Goal: Task Accomplishment & Management: Use online tool/utility

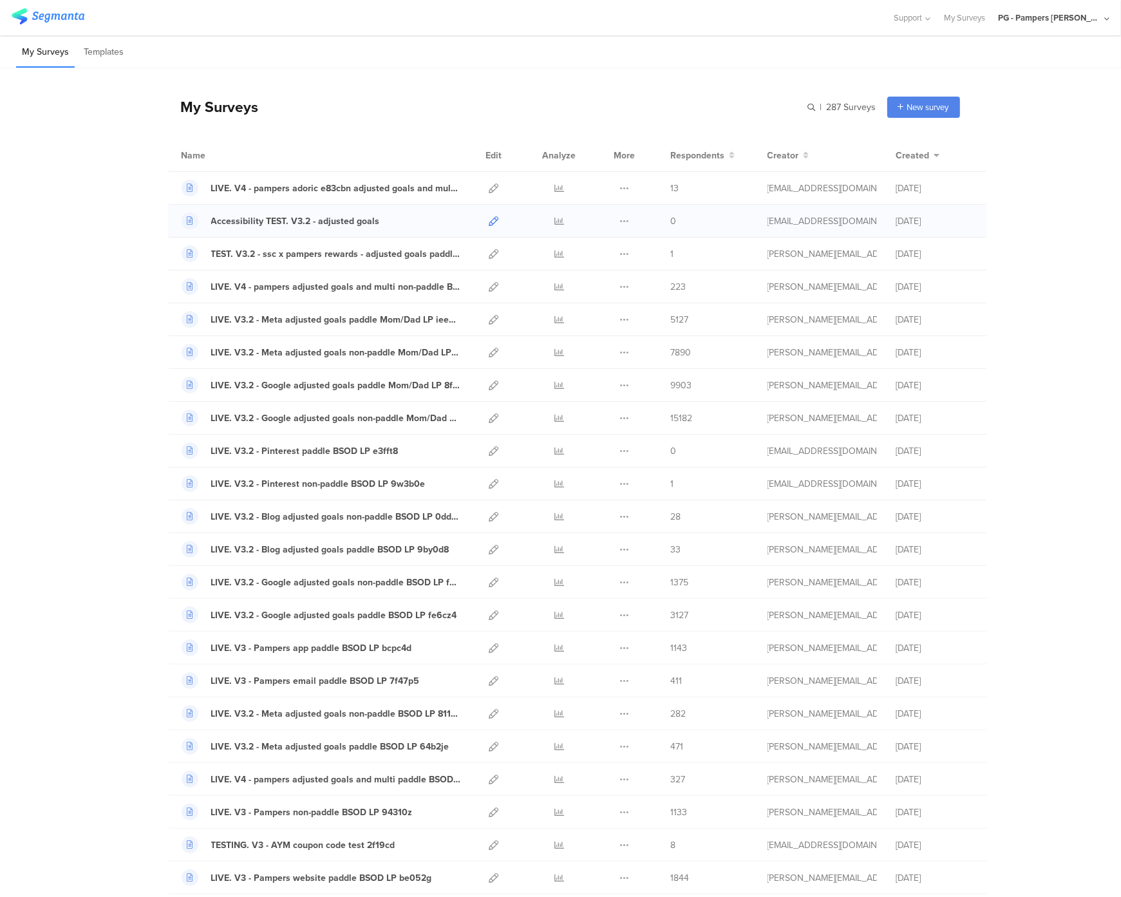
click at [491, 220] on icon at bounding box center [494, 221] width 10 height 10
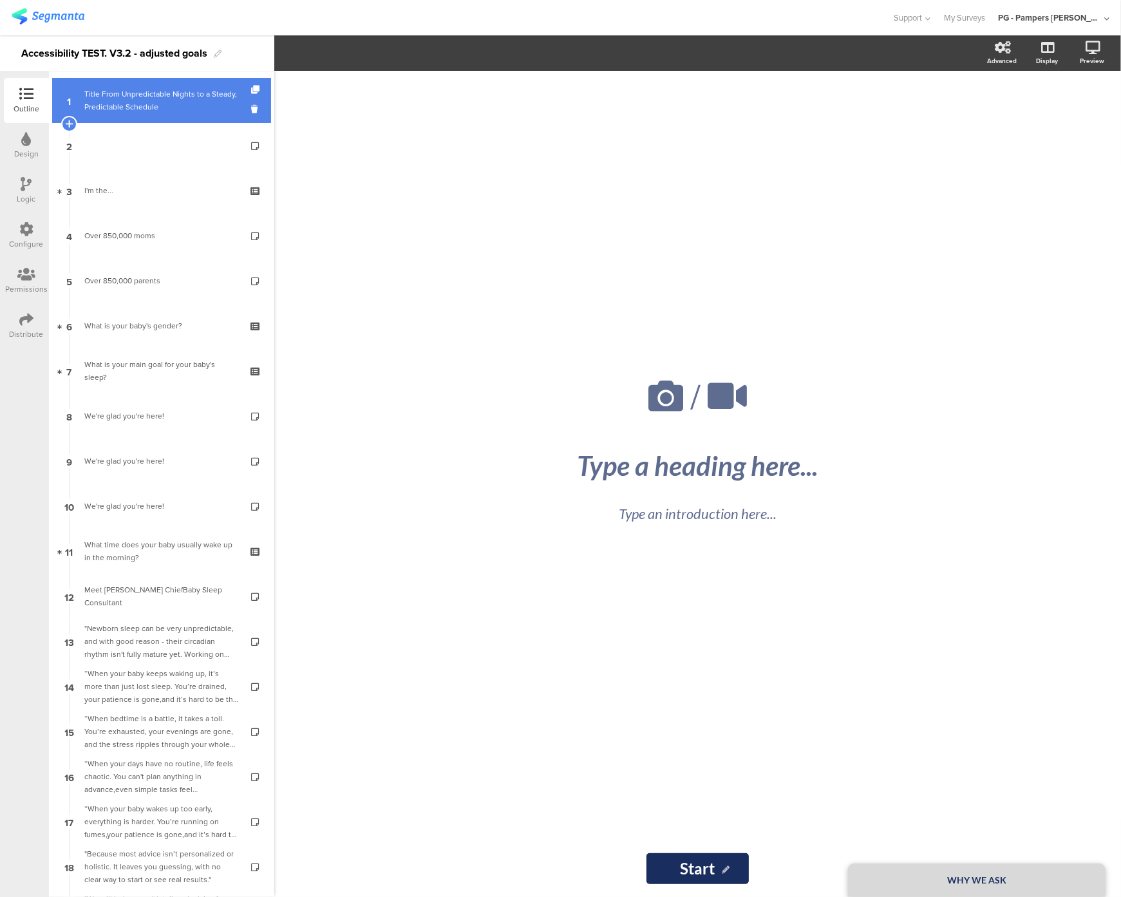
click at [109, 117] on link "1 Title From Unpredictable Nights to a Steady, Predictable Schedule" at bounding box center [161, 100] width 219 height 45
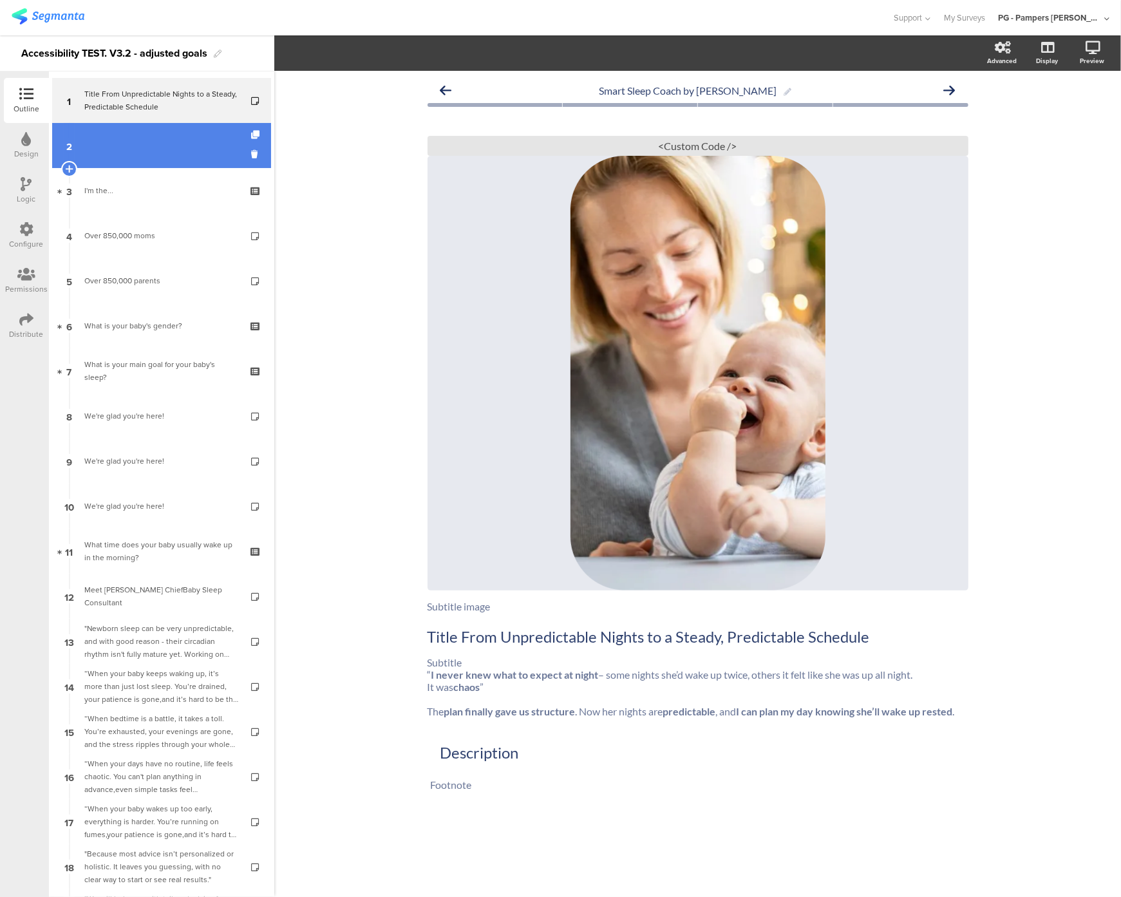
click at [112, 142] on link "2" at bounding box center [161, 145] width 219 height 45
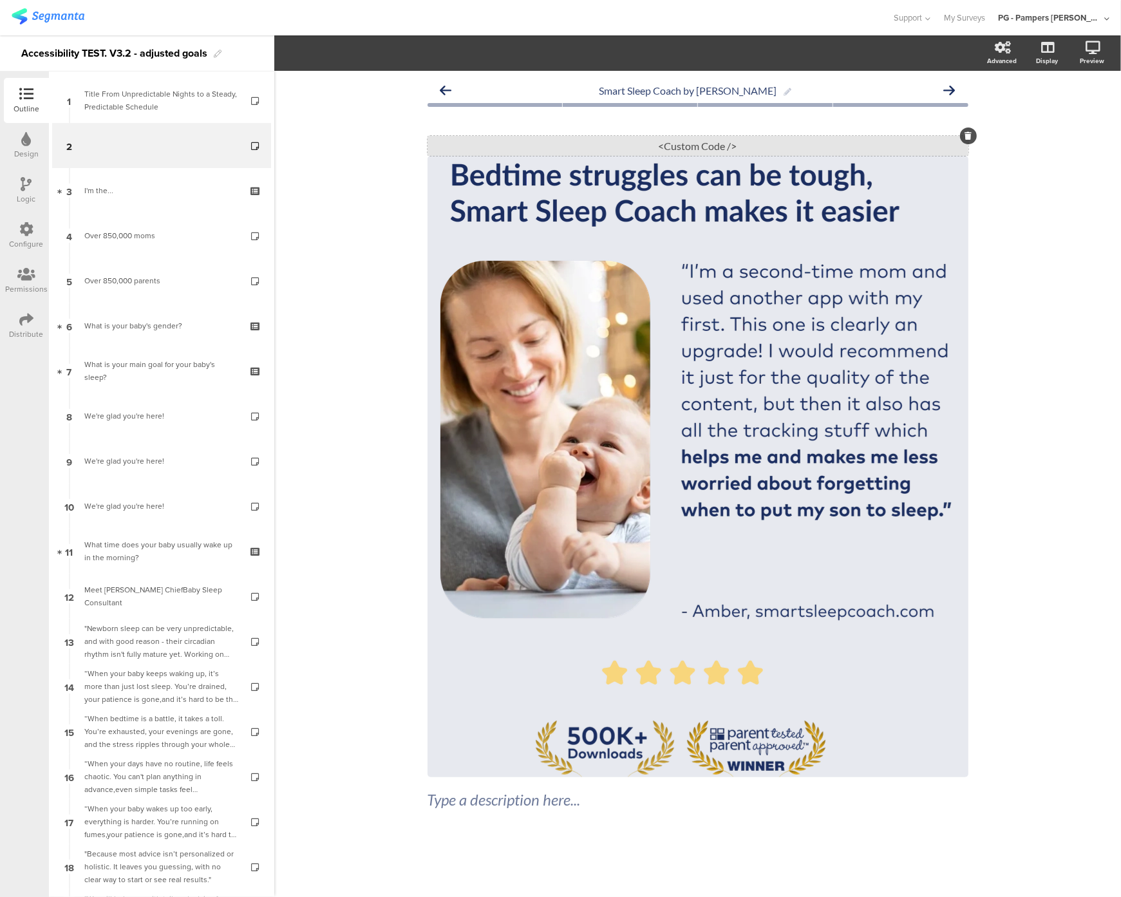
click at [674, 149] on div "<Custom Code />" at bounding box center [698, 146] width 541 height 20
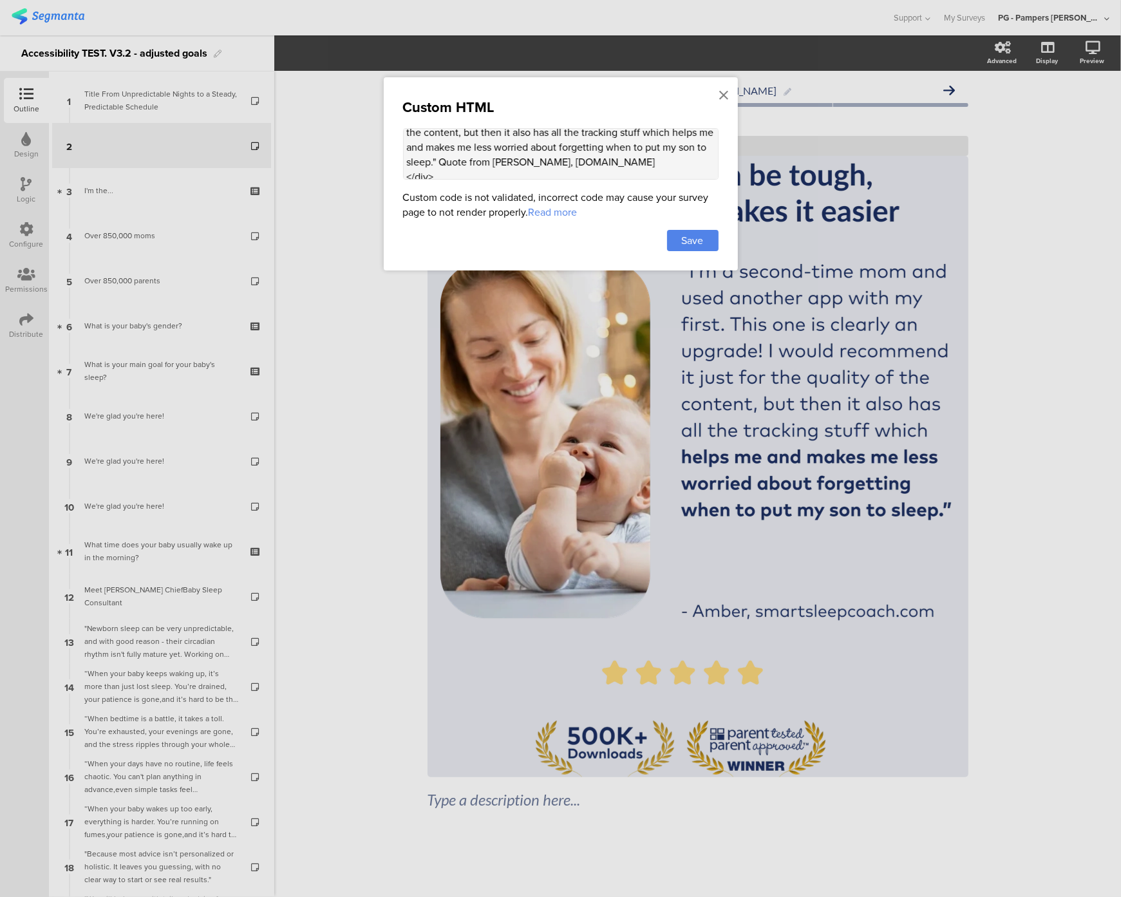
scroll to position [293, 0]
click at [475, 166] on textarea "<style> .sr-only { position: absolute; width: 1px; height: 1px; padding: 0; mar…" at bounding box center [561, 154] width 316 height 52
paste textarea "<script> console.log("hello2") alert("hello3") </script>"
type textarea "<style> .sr-only { position: absolute; width: 1px; height: 1px; padding: 0; mar…"
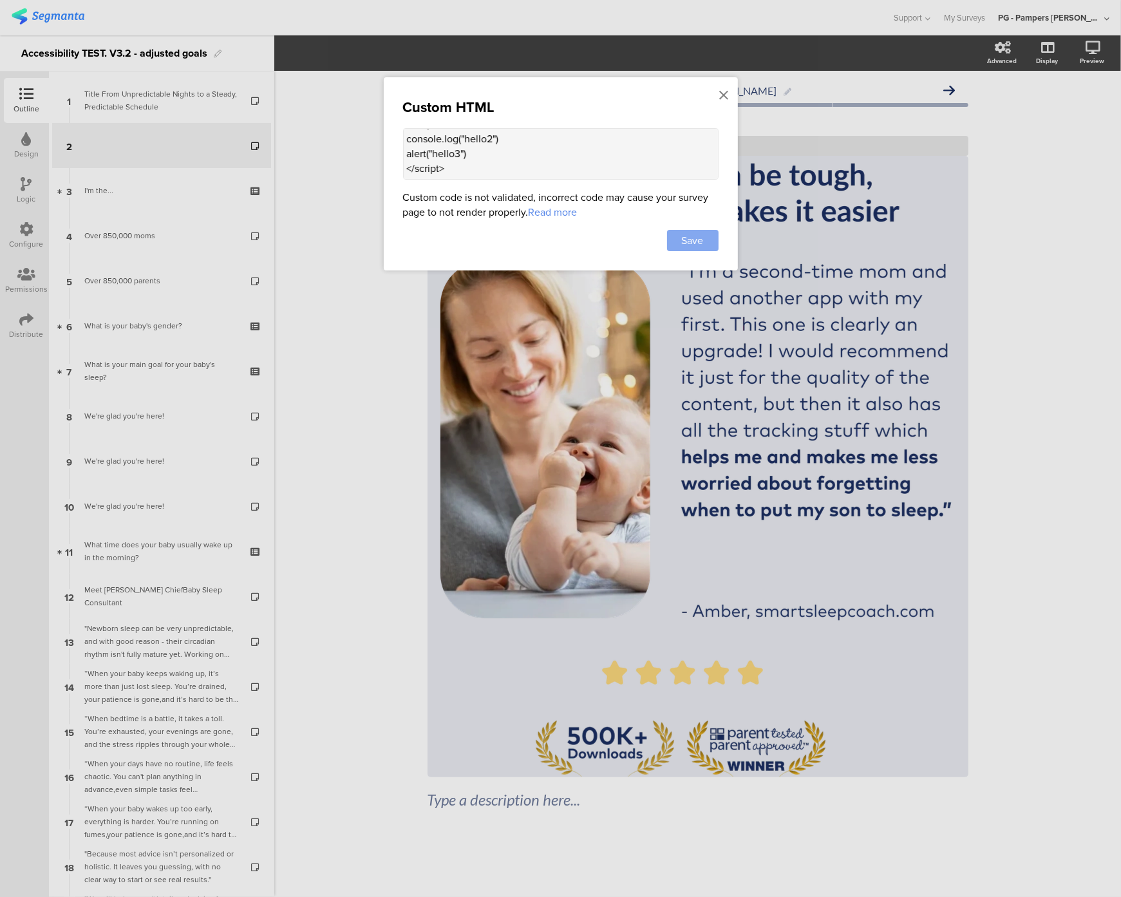
click at [685, 238] on span "Save" at bounding box center [693, 240] width 22 height 15
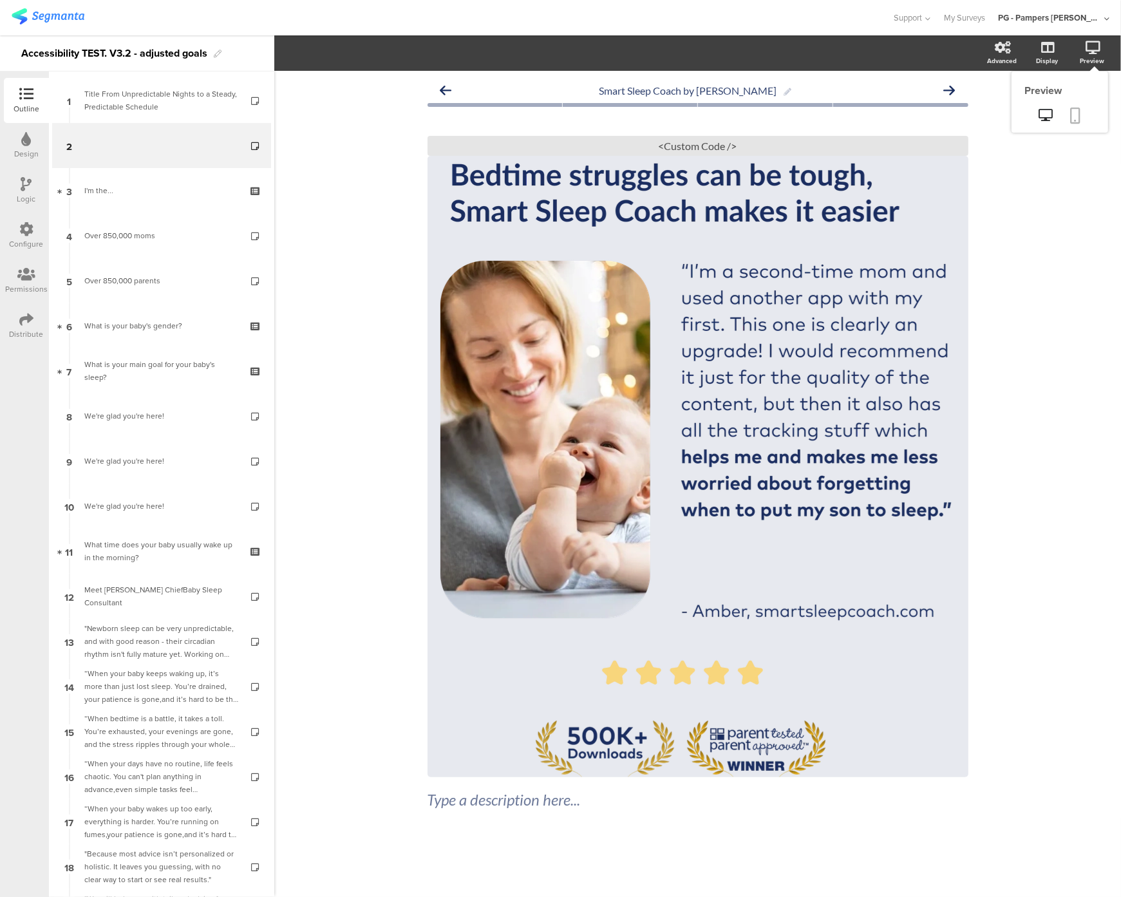
click at [1081, 117] on icon at bounding box center [1076, 116] width 10 height 16
click at [670, 142] on div "<Custom Code />" at bounding box center [698, 146] width 541 height 20
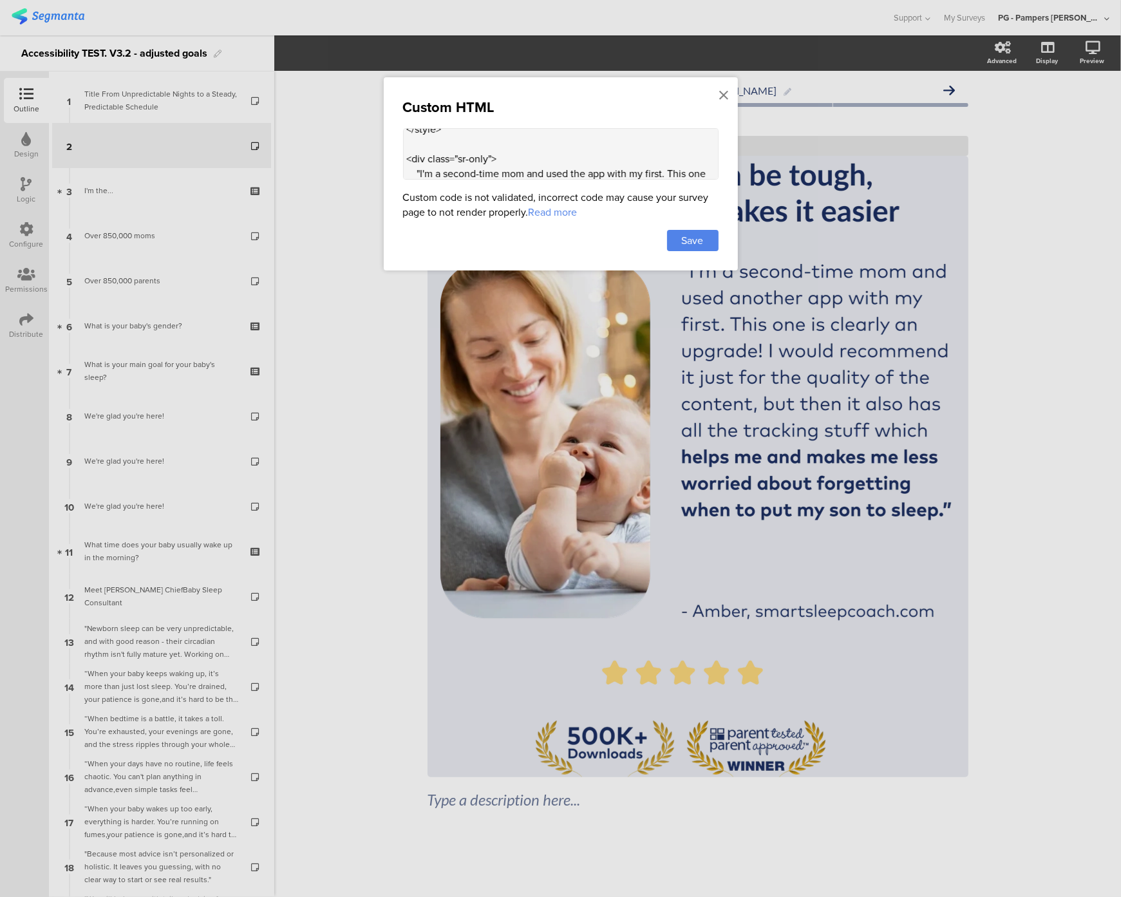
scroll to position [354, 0]
drag, startPoint x: 459, startPoint y: 164, endPoint x: 397, endPoint y: 241, distance: 99.4
click at [397, 242] on div "Custom HTML <style> .sr-only { position: absolute; width: 1px; height: 1px; pad…" at bounding box center [561, 173] width 354 height 193
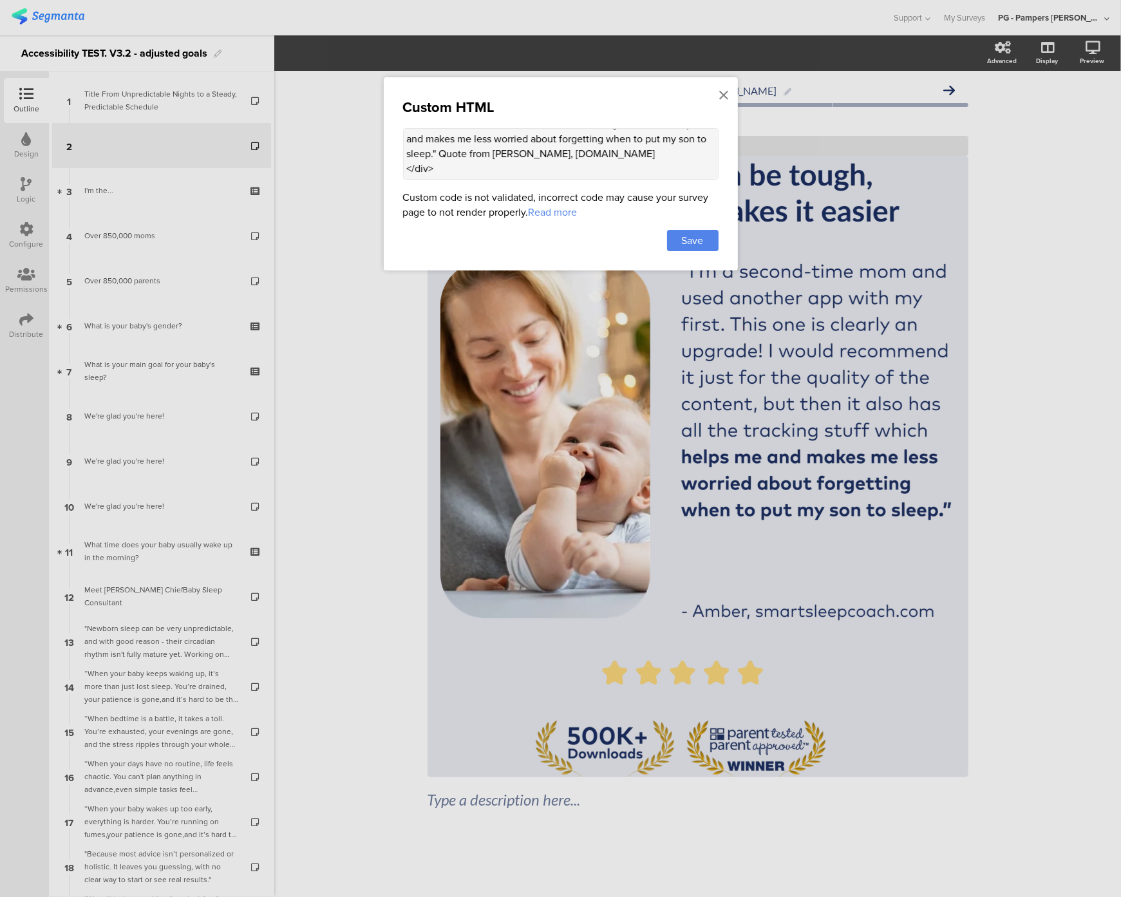
scroll to position [0, 0]
type textarea "<style> .sr-only { position: absolute; width: 1px; height: 1px; padding: 0; mar…"
click at [689, 243] on span "Save" at bounding box center [693, 240] width 22 height 15
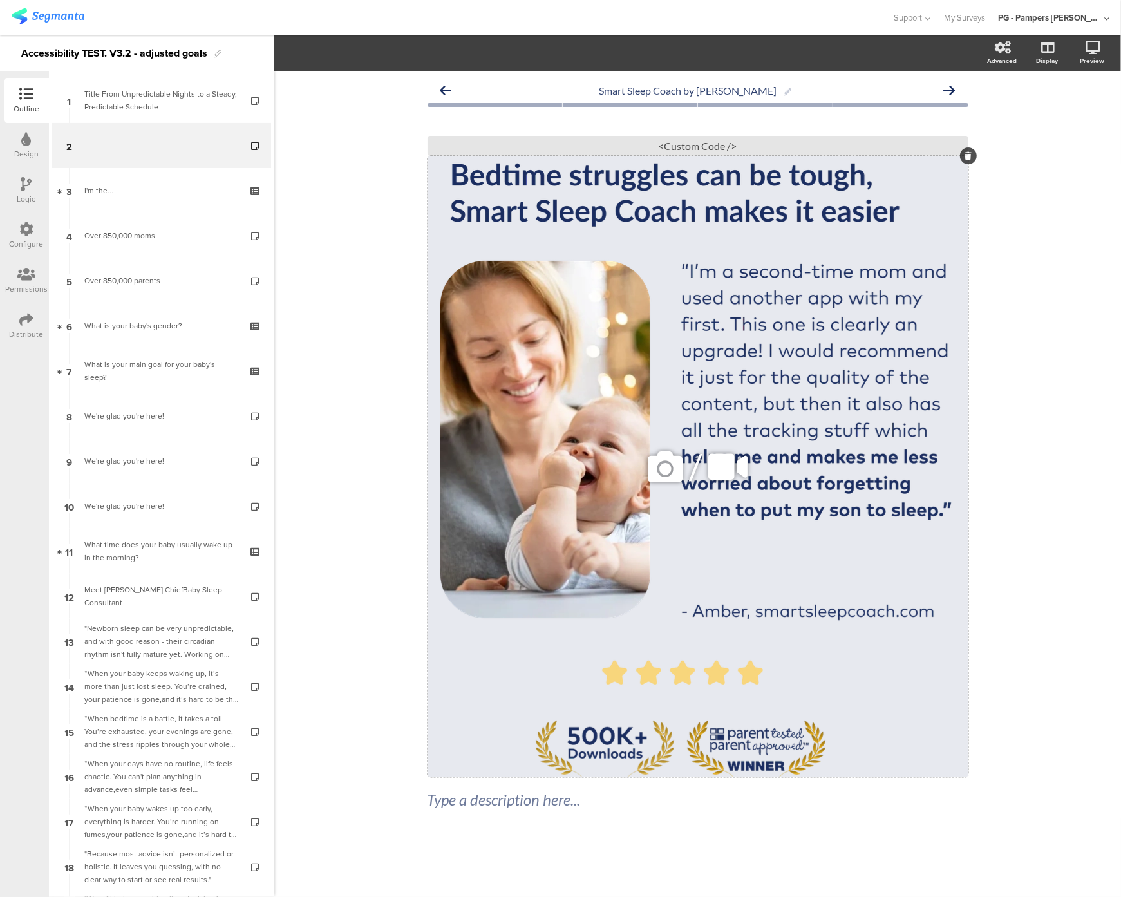
click at [681, 231] on div "/" at bounding box center [698, 466] width 541 height 621
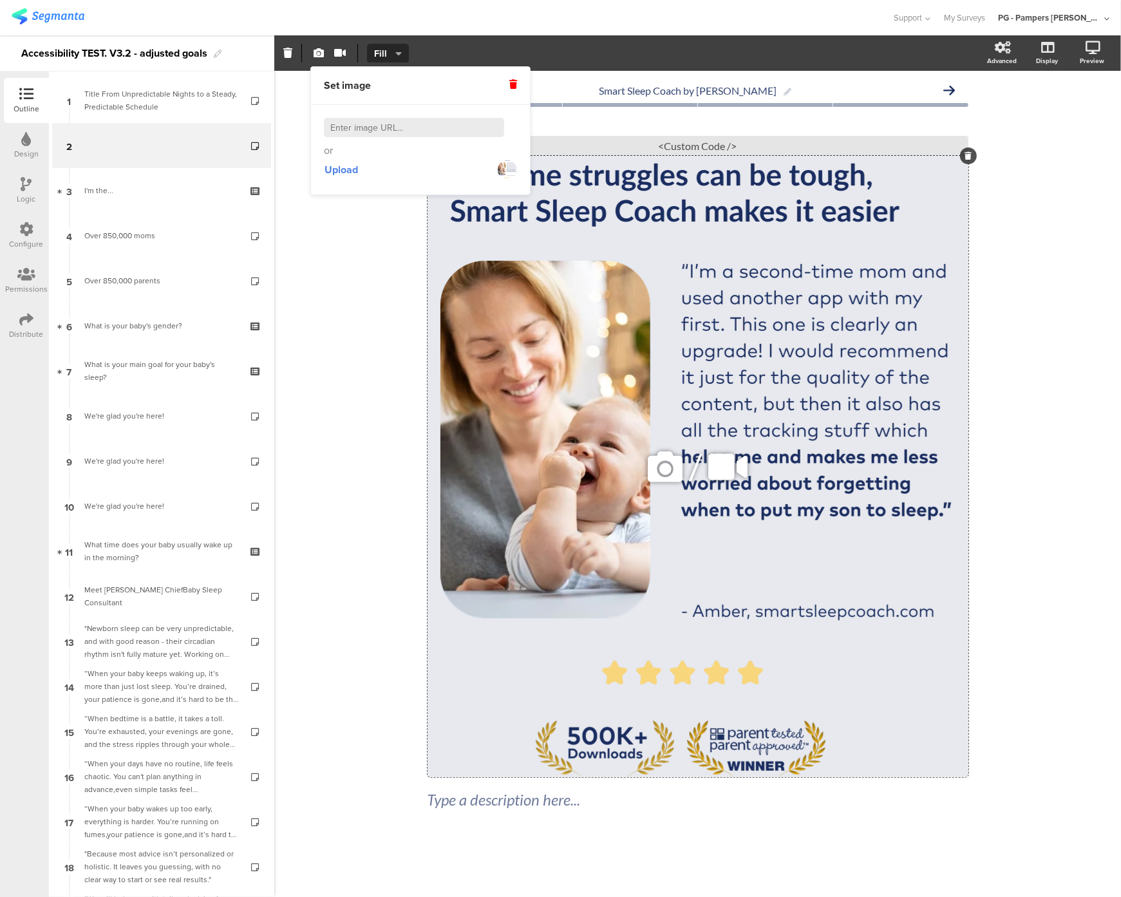
click at [862, 316] on div "/" at bounding box center [698, 466] width 541 height 621
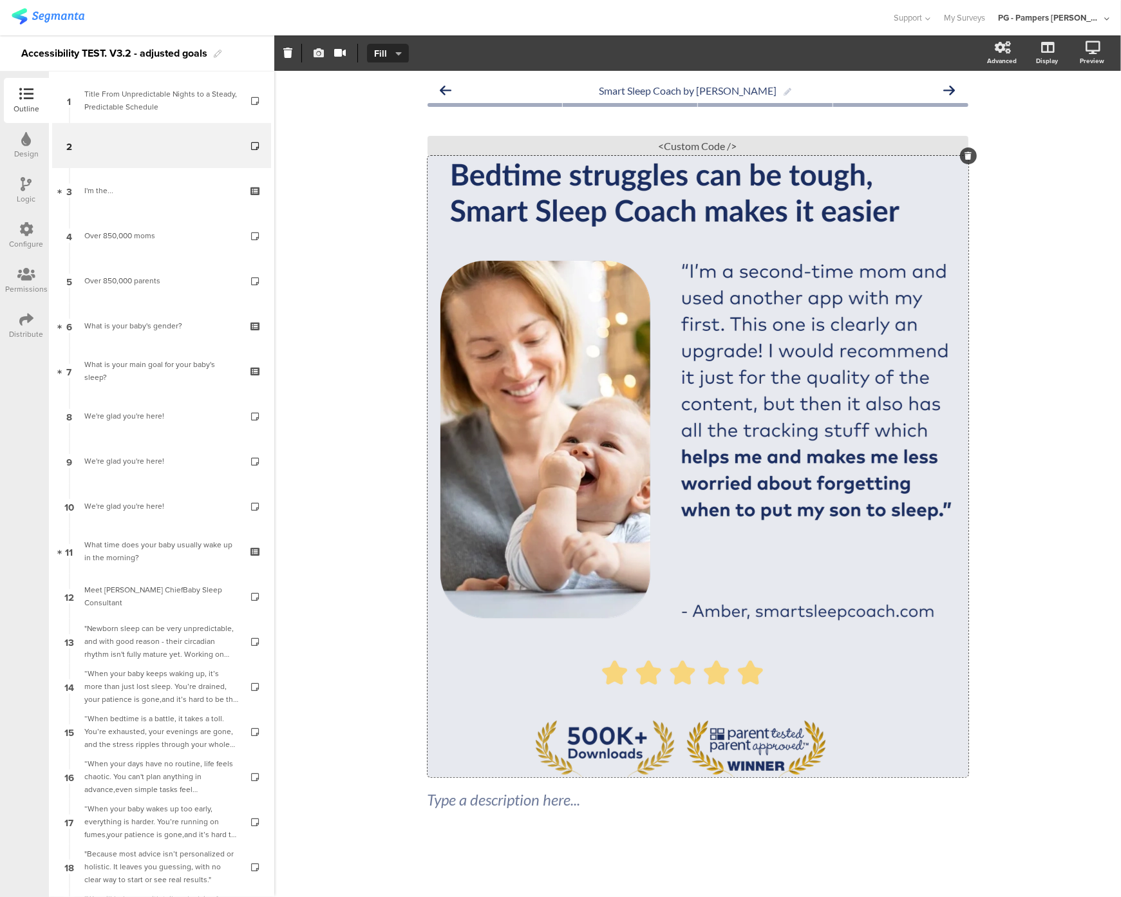
click at [323, 57] on icon "button" at bounding box center [319, 53] width 10 height 10
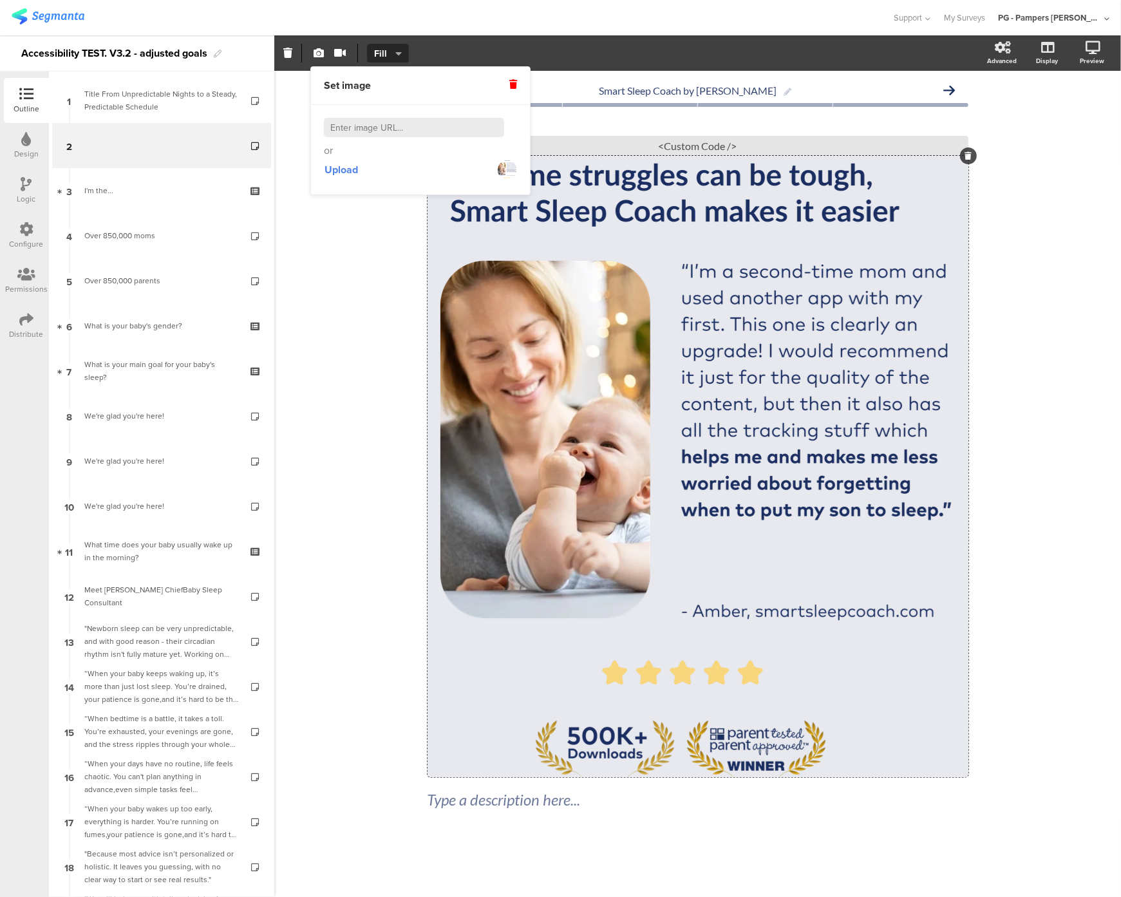
click at [366, 92] on span "Set image" at bounding box center [347, 86] width 47 height 14
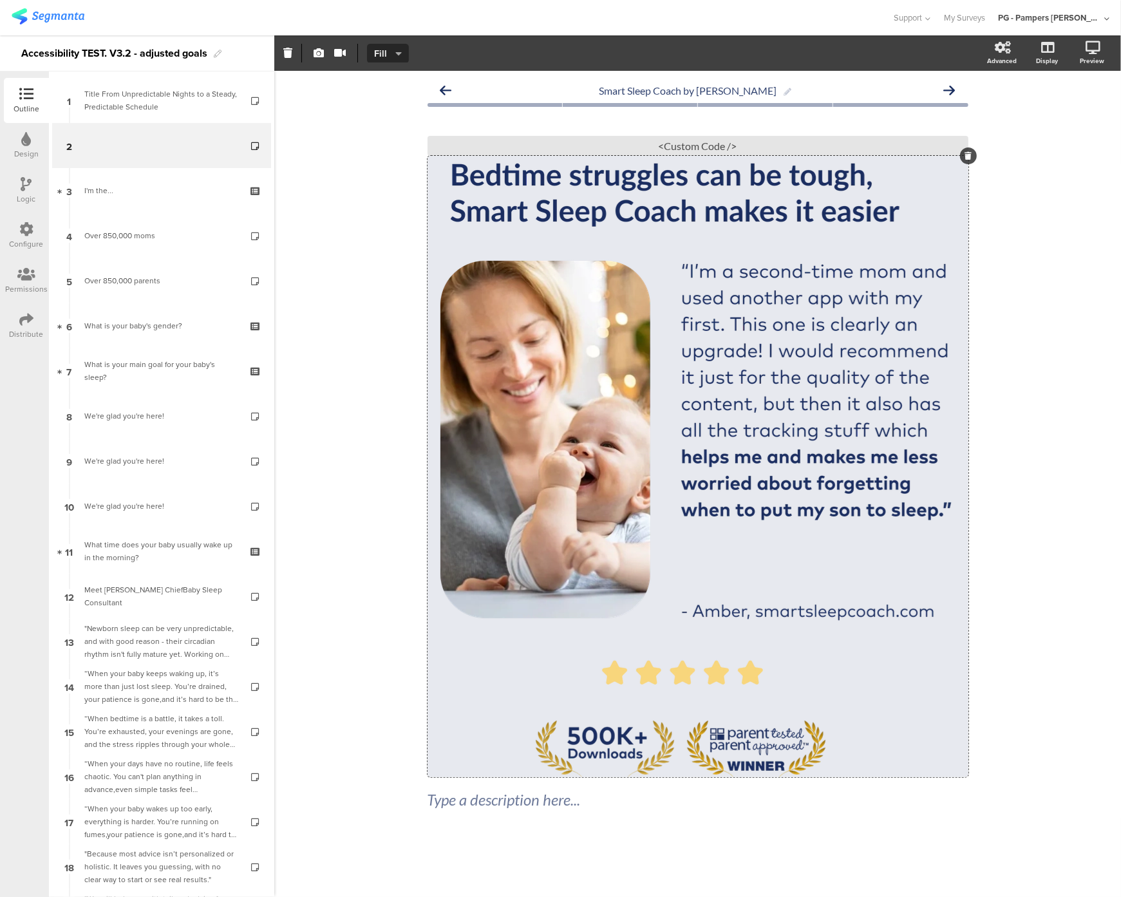
click at [390, 50] on span "Fill" at bounding box center [387, 54] width 26 height 14
click at [630, 257] on div "/" at bounding box center [698, 466] width 541 height 621
click at [995, 50] on icon at bounding box center [1003, 47] width 16 height 13
click at [544, 792] on div "Type a description here..." at bounding box center [697, 800] width 547 height 26
click at [324, 783] on div "Smart Sleep Coach by Pampers Type a description here... / <Custom Code />" at bounding box center [697, 484] width 847 height 826
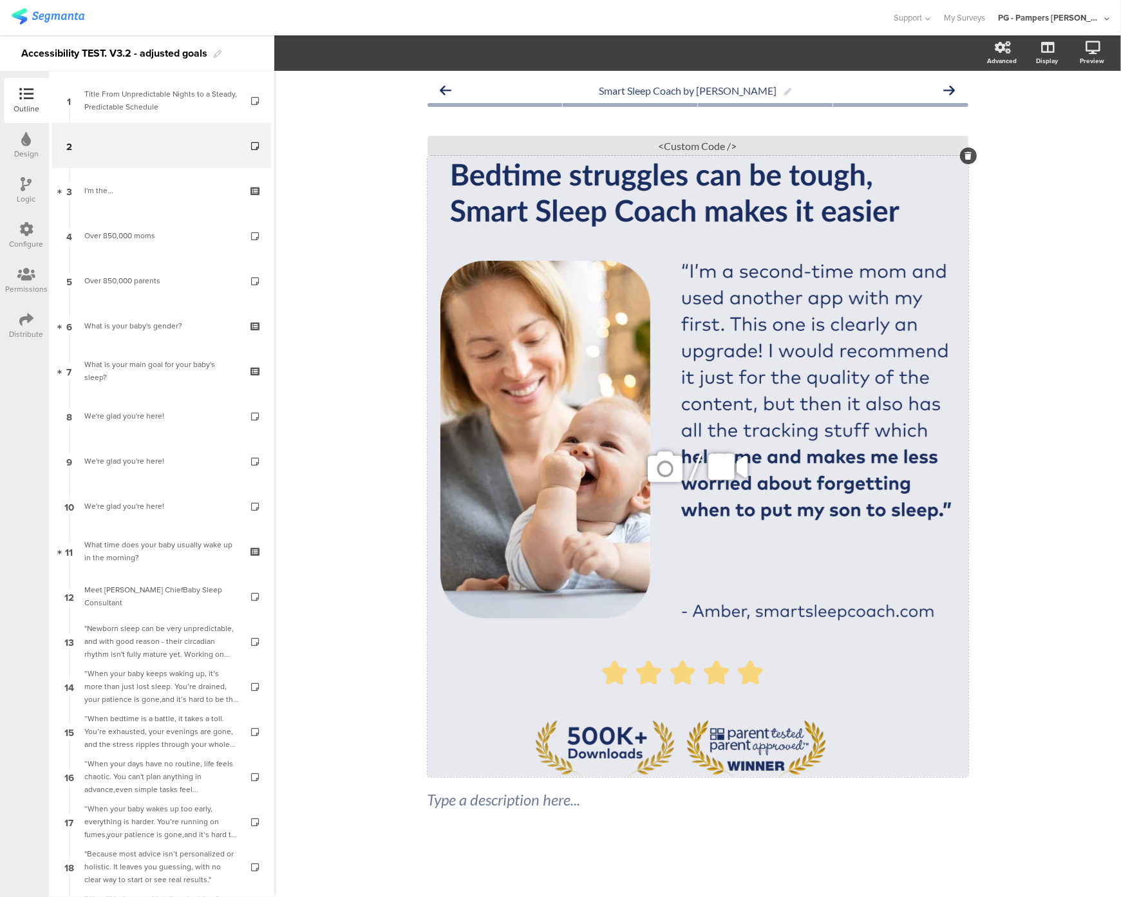
click at [591, 662] on div "/" at bounding box center [698, 466] width 541 height 621
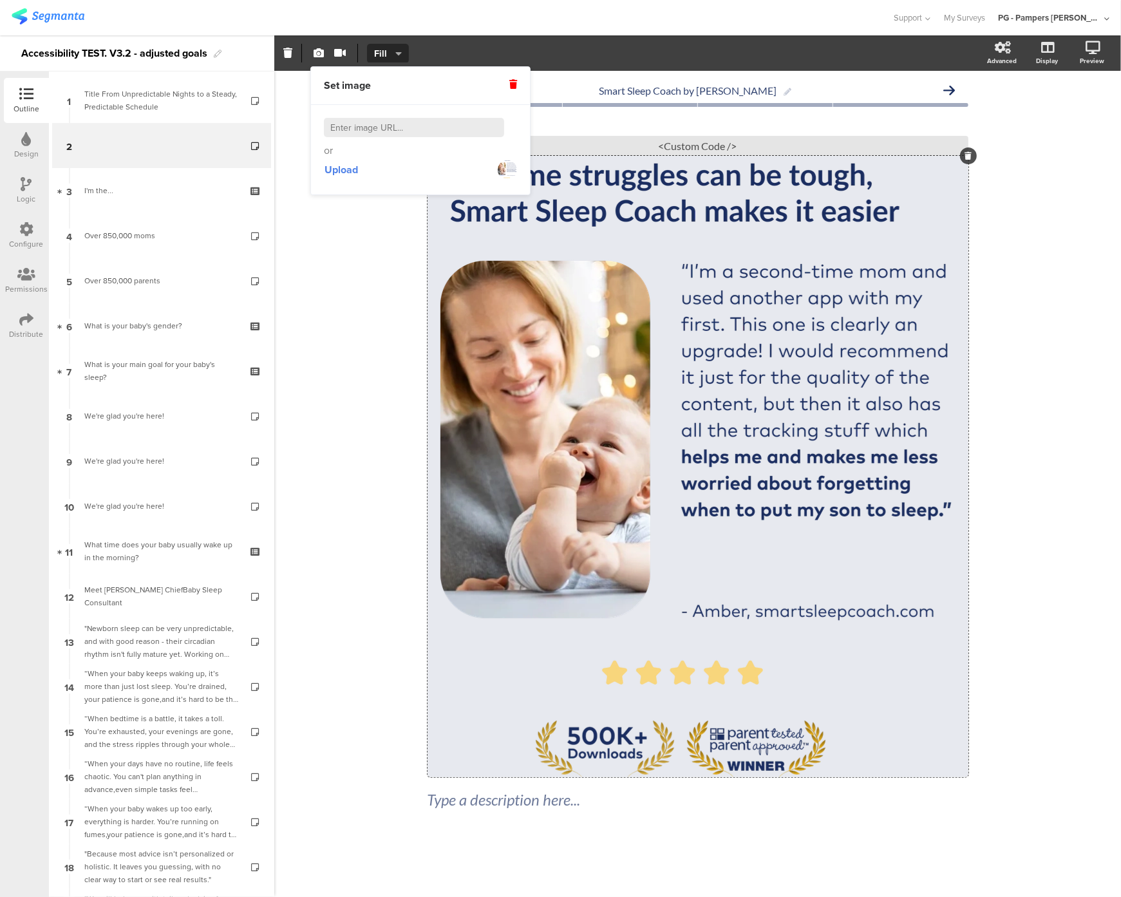
click at [307, 729] on div "Smart Sleep Coach by Pampers Type a description here... / <Custom Code />" at bounding box center [697, 484] width 847 height 826
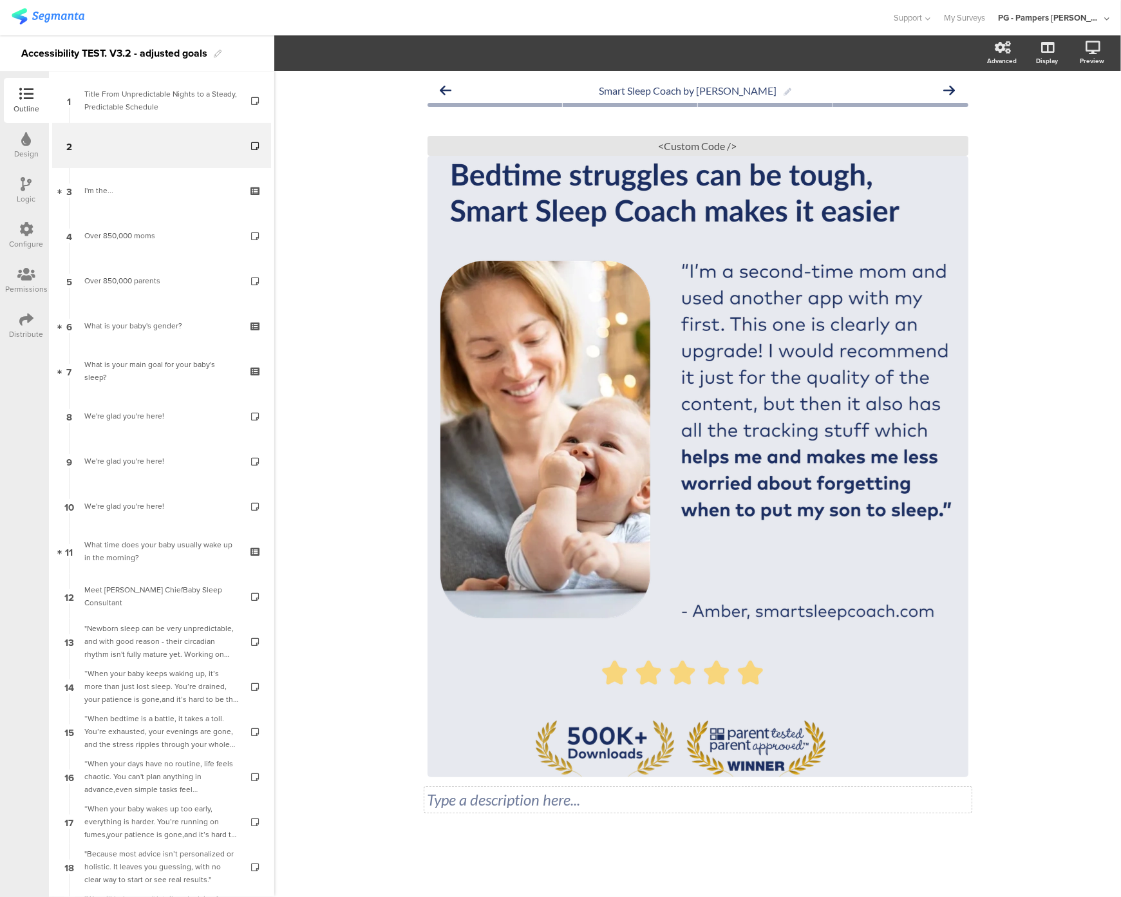
click at [480, 794] on div "Type a description here..." at bounding box center [697, 800] width 547 height 26
click at [451, 799] on p at bounding box center [698, 799] width 541 height 19
click at [437, 795] on p at bounding box center [698, 799] width 541 height 19
click at [433, 796] on p at bounding box center [698, 799] width 541 height 19
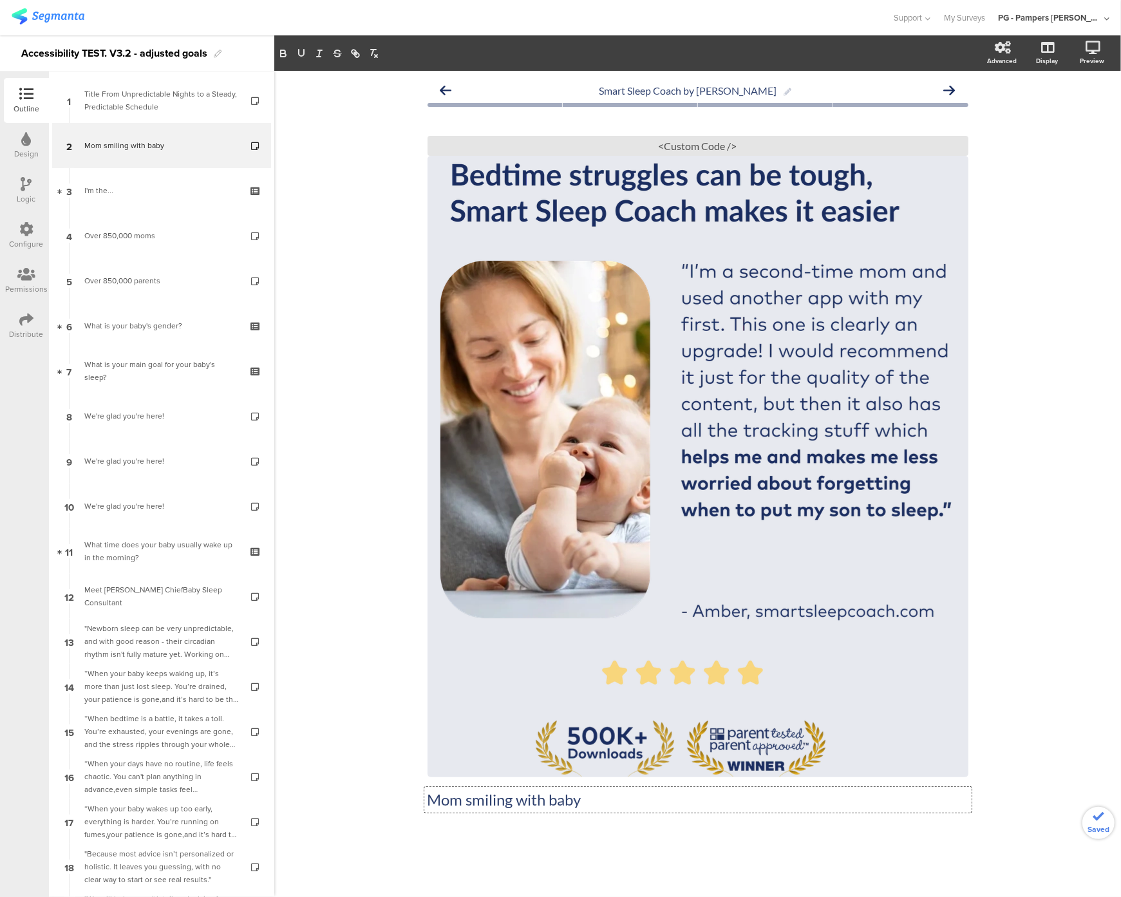
click at [1030, 261] on div "Smart Sleep Coach by Pampers Mom smiling with baby Mom smiling with baby Mom sm…" at bounding box center [697, 484] width 847 height 826
click at [522, 804] on p "Mom smiling with baby" at bounding box center [698, 799] width 541 height 19
click at [362, 821] on div "Smart Sleep Coach by Pampers Mom smiling with baby Mom smiling with baby Mom sm…" at bounding box center [697, 484] width 847 height 826
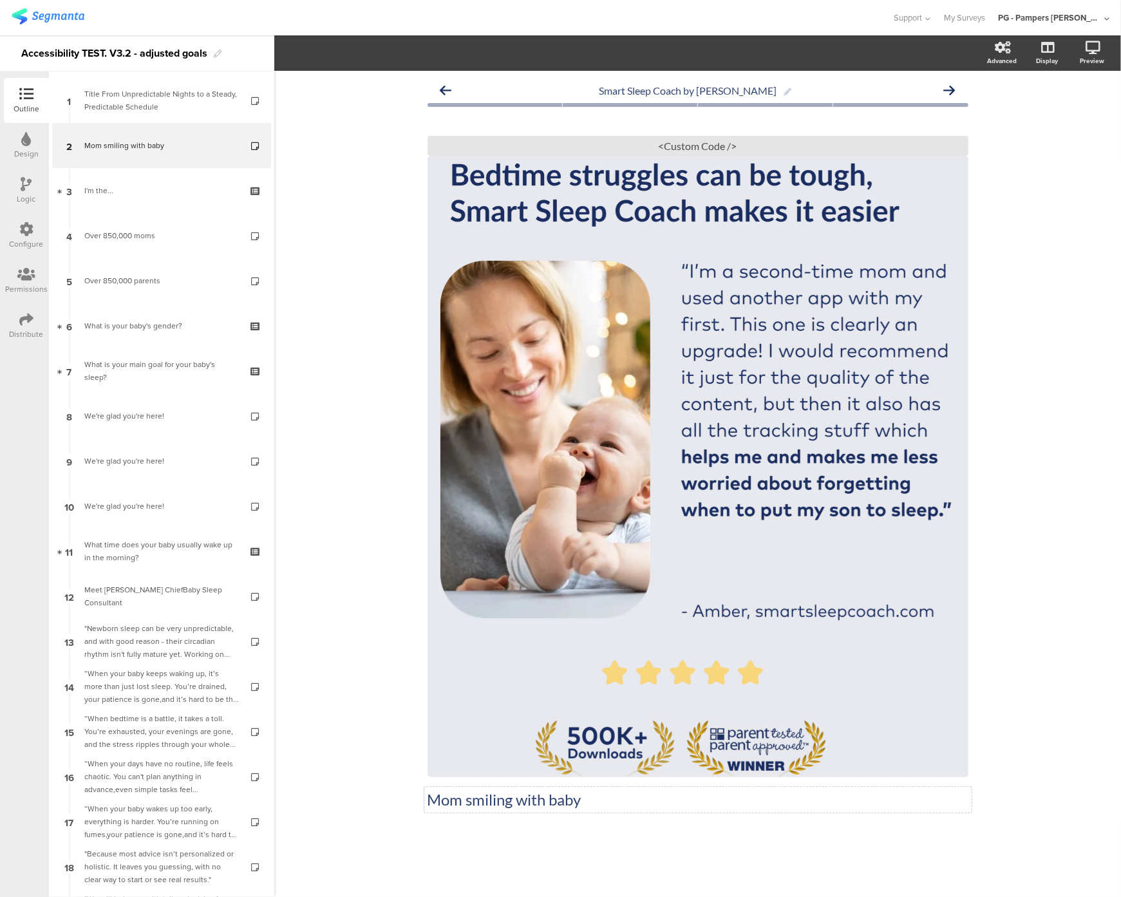
click at [498, 802] on div "Mom smiling with baby Mom smiling with baby" at bounding box center [697, 800] width 547 height 26
click at [498, 802] on p "Mom smiling with baby" at bounding box center [698, 799] width 541 height 19
click at [493, 828] on div "Smart Sleep Coach by Pampers Mom smiling with baby Mom smiling with baby / <Cus…" at bounding box center [698, 478] width 541 height 803
click at [569, 805] on div "Mom smiling with baby Mom smiling with baby" at bounding box center [697, 800] width 547 height 26
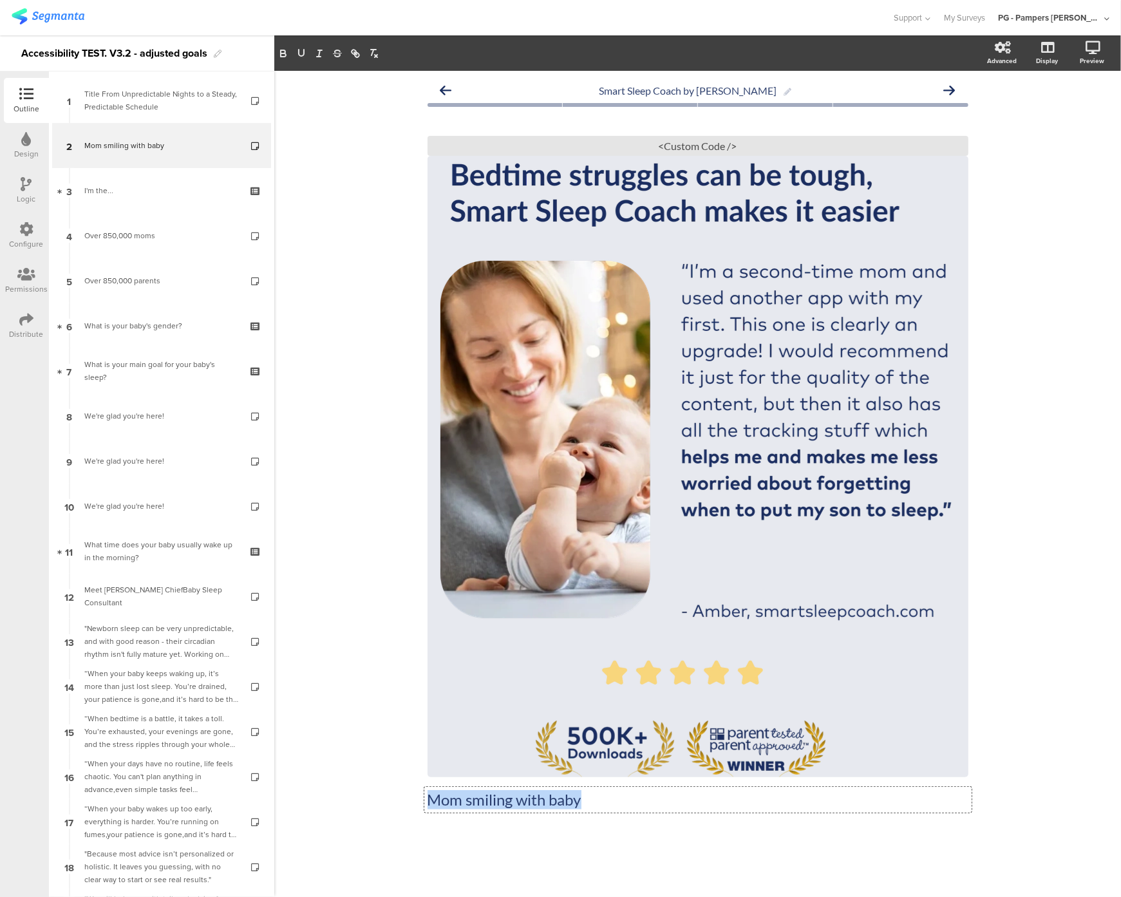
click at [570, 805] on p "Mom smiling with baby" at bounding box center [698, 799] width 541 height 19
click at [531, 477] on div "/" at bounding box center [698, 466] width 541 height 621
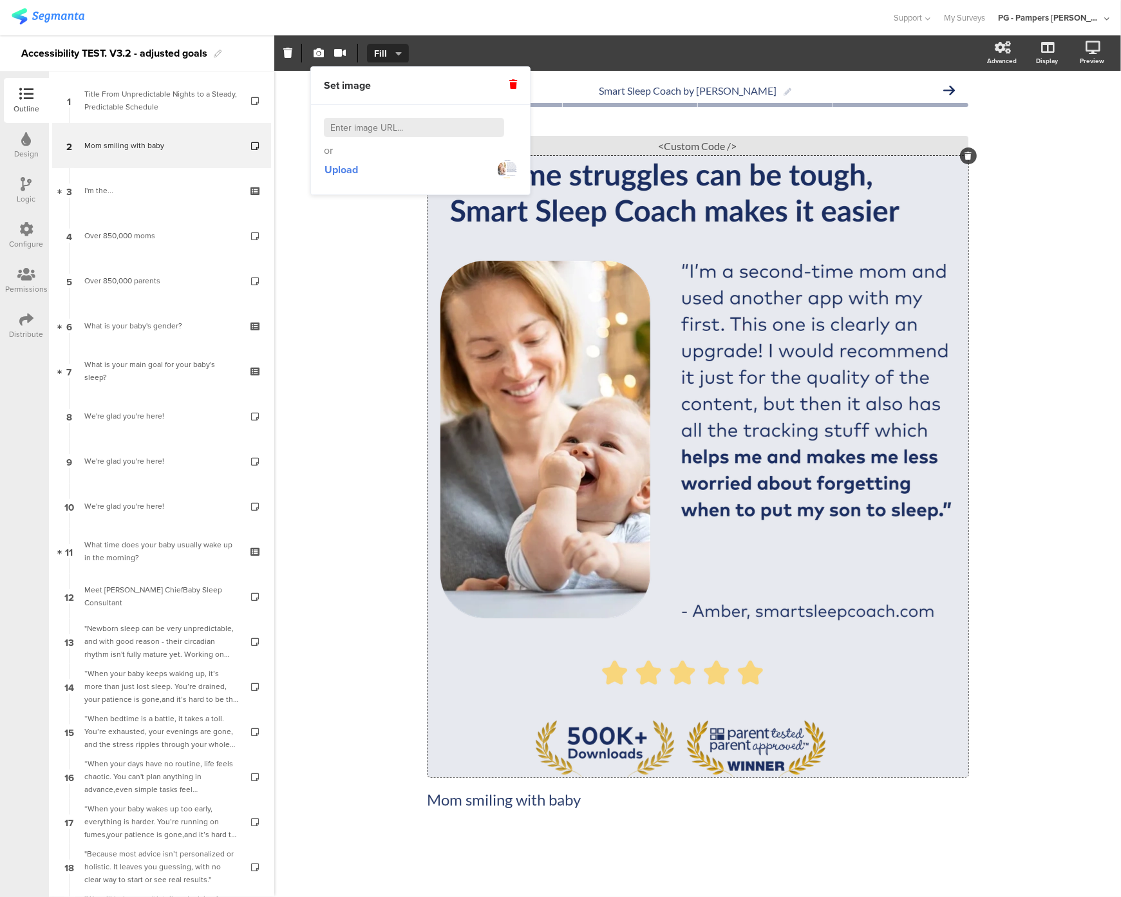
click at [506, 779] on div "Mom smiling with baby Mom smiling with baby / <Custom Code />" at bounding box center [698, 467] width 541 height 709
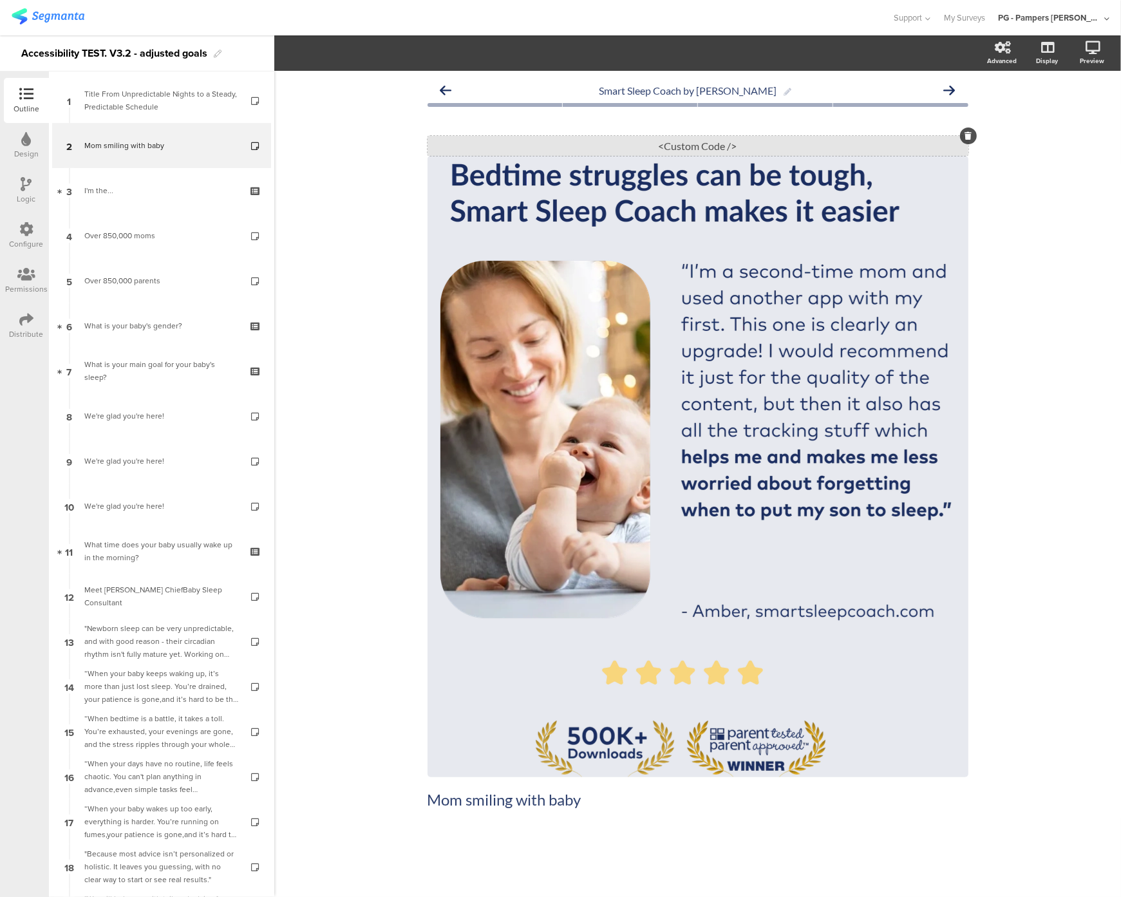
click at [692, 147] on div "<Custom Code />" at bounding box center [698, 146] width 541 height 20
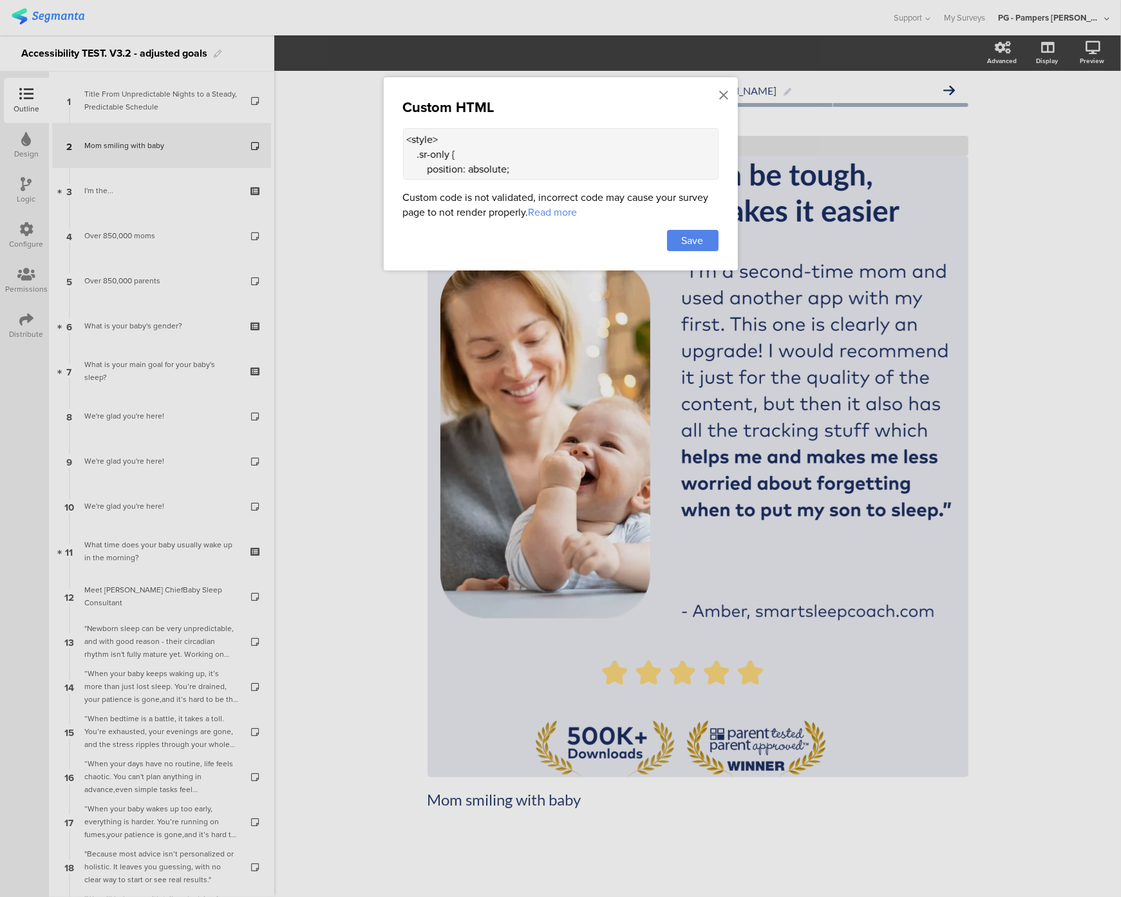
click at [410, 149] on textarea "<style> .sr-only { position: absolute; width: 1px; height: 1px; padding: 0; mar…" at bounding box center [561, 154] width 316 height 52
click at [727, 92] on icon at bounding box center [724, 95] width 9 height 14
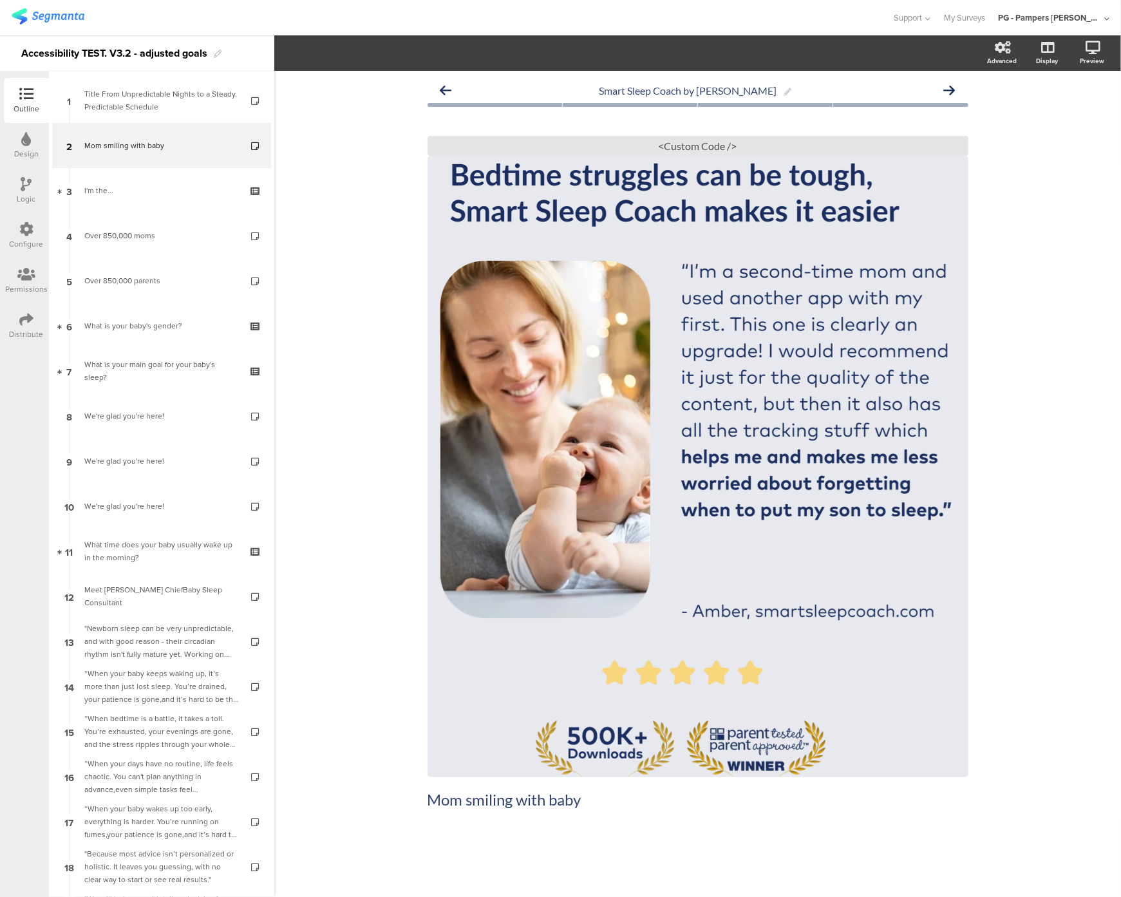
click at [39, 239] on div "Configure" at bounding box center [27, 244] width 34 height 12
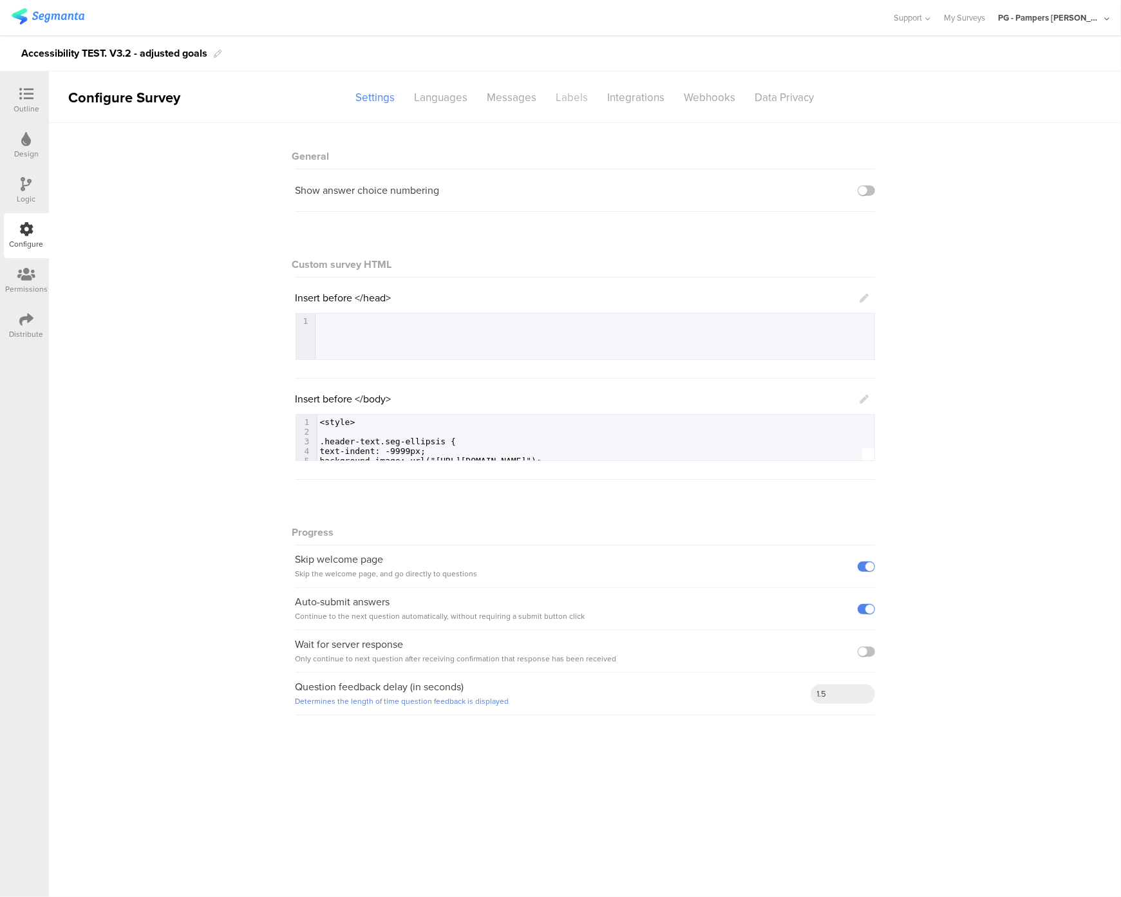
click at [571, 104] on div "Labels" at bounding box center [573, 97] width 52 height 23
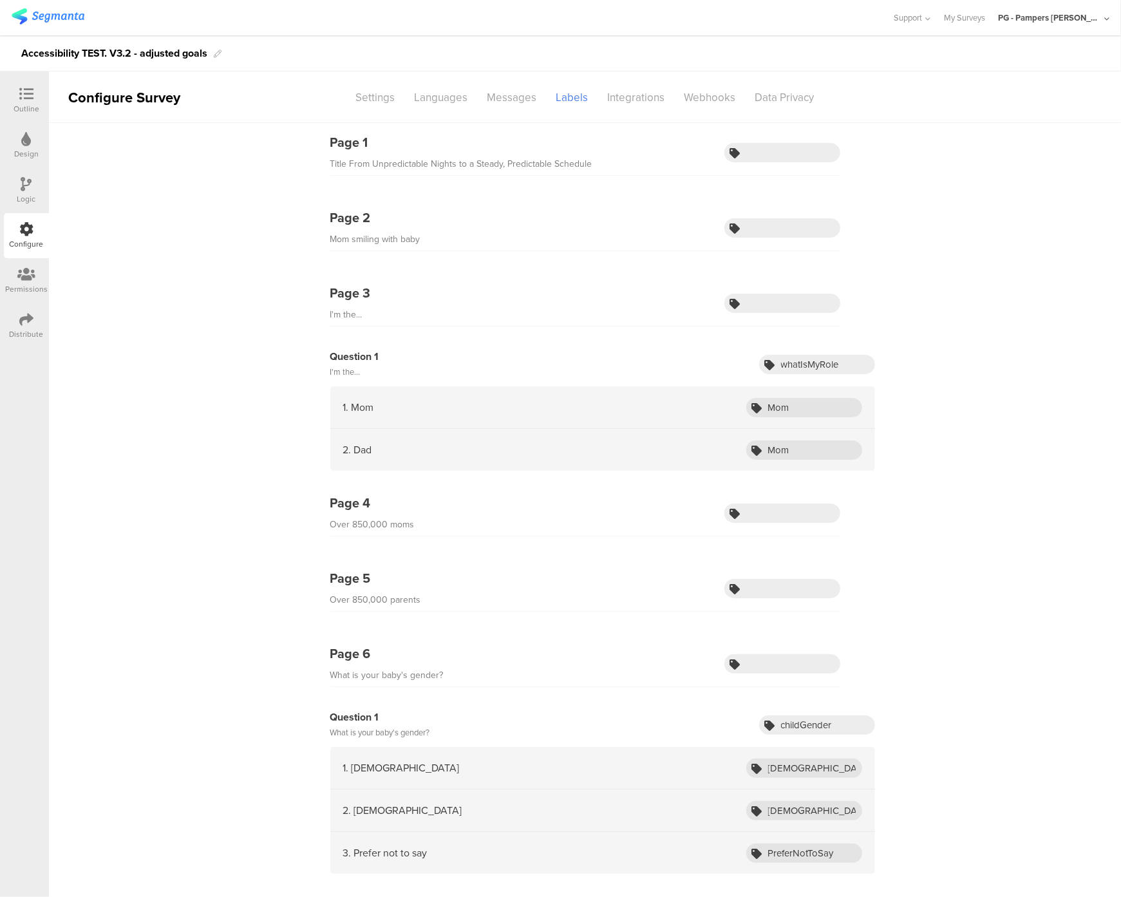
click at [34, 323] on div "Distribute" at bounding box center [26, 325] width 45 height 45
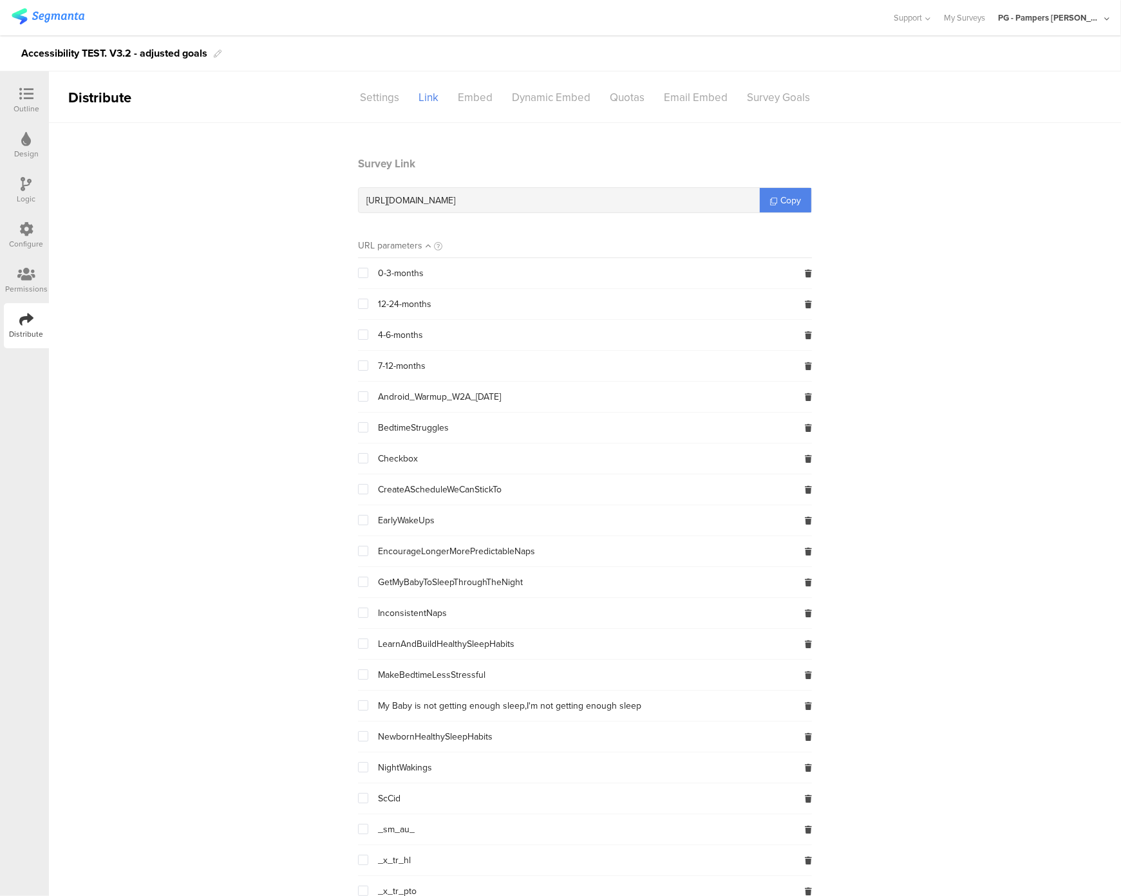
click at [35, 107] on div "Outline" at bounding box center [27, 109] width 26 height 12
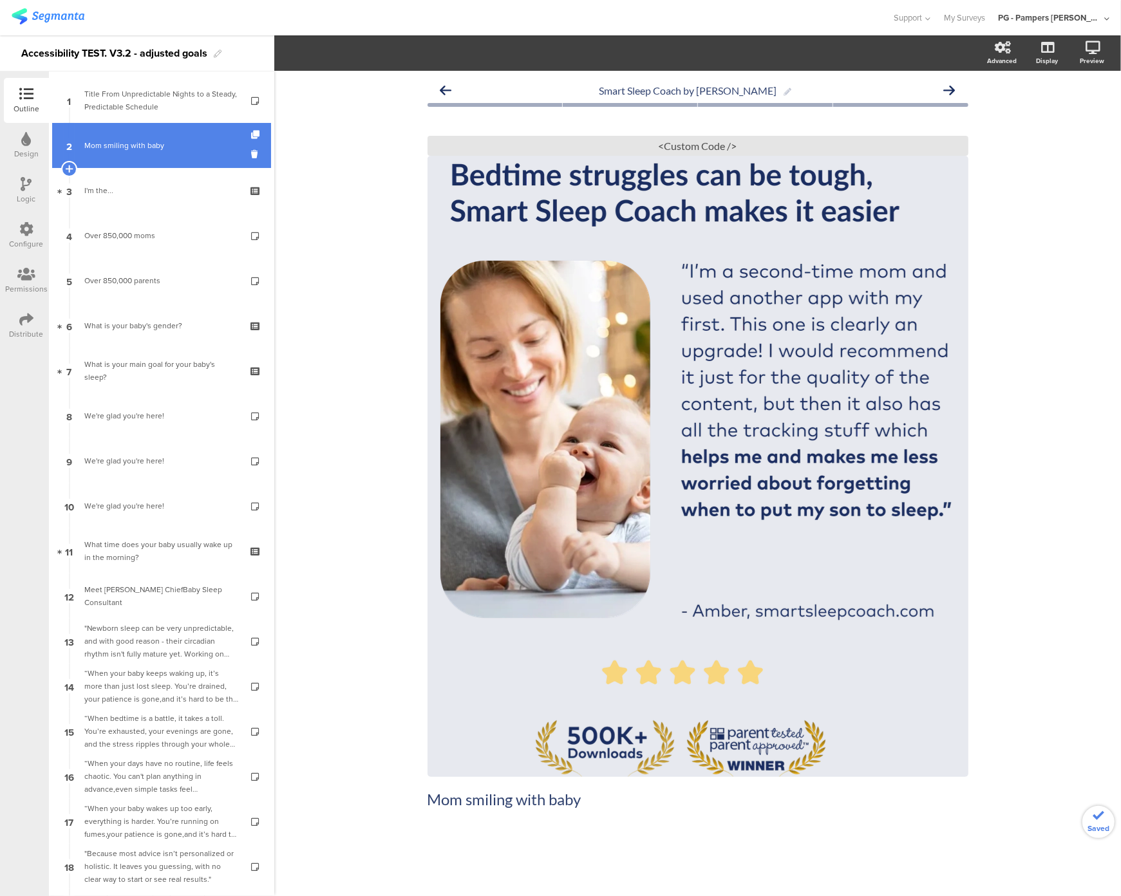
click at [153, 135] on link "2 Mom smiling with baby" at bounding box center [161, 145] width 219 height 45
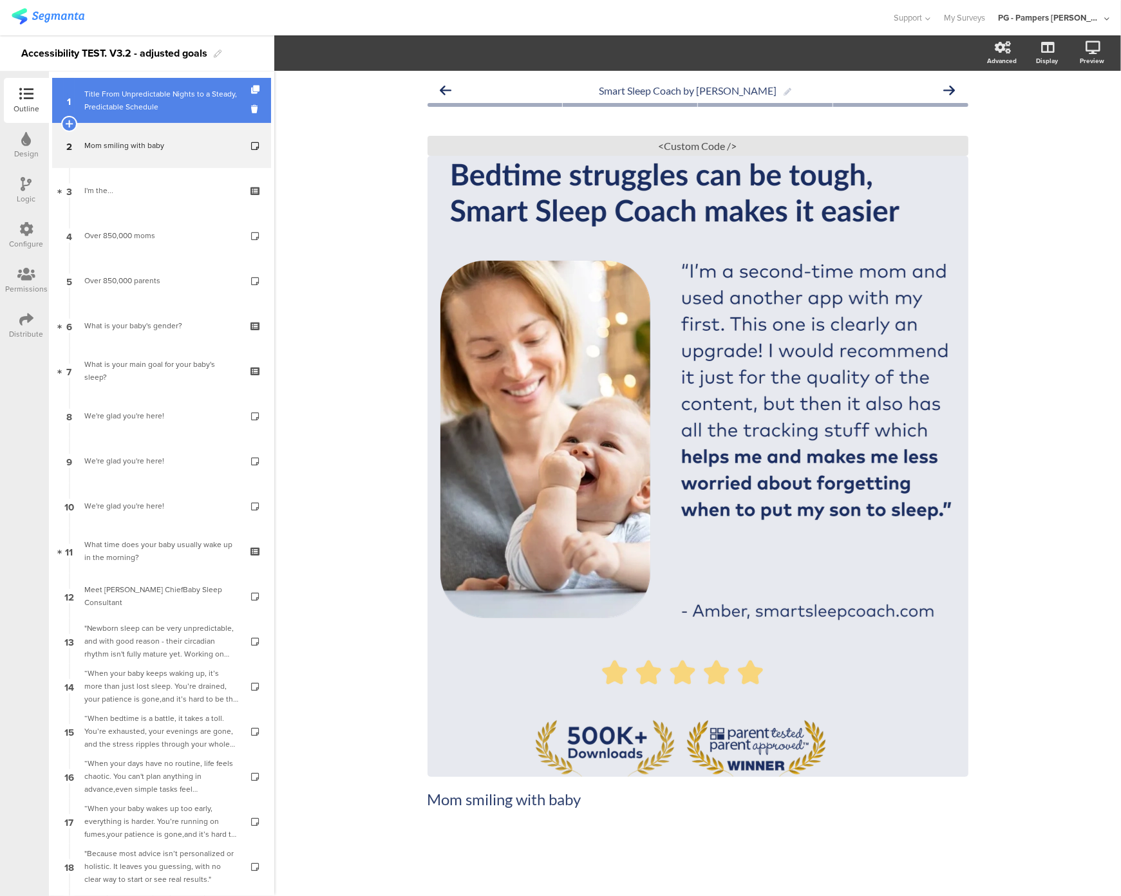
click at [156, 104] on div "Title From Unpredictable Nights to a Steady, Predictable Schedule" at bounding box center [161, 101] width 154 height 26
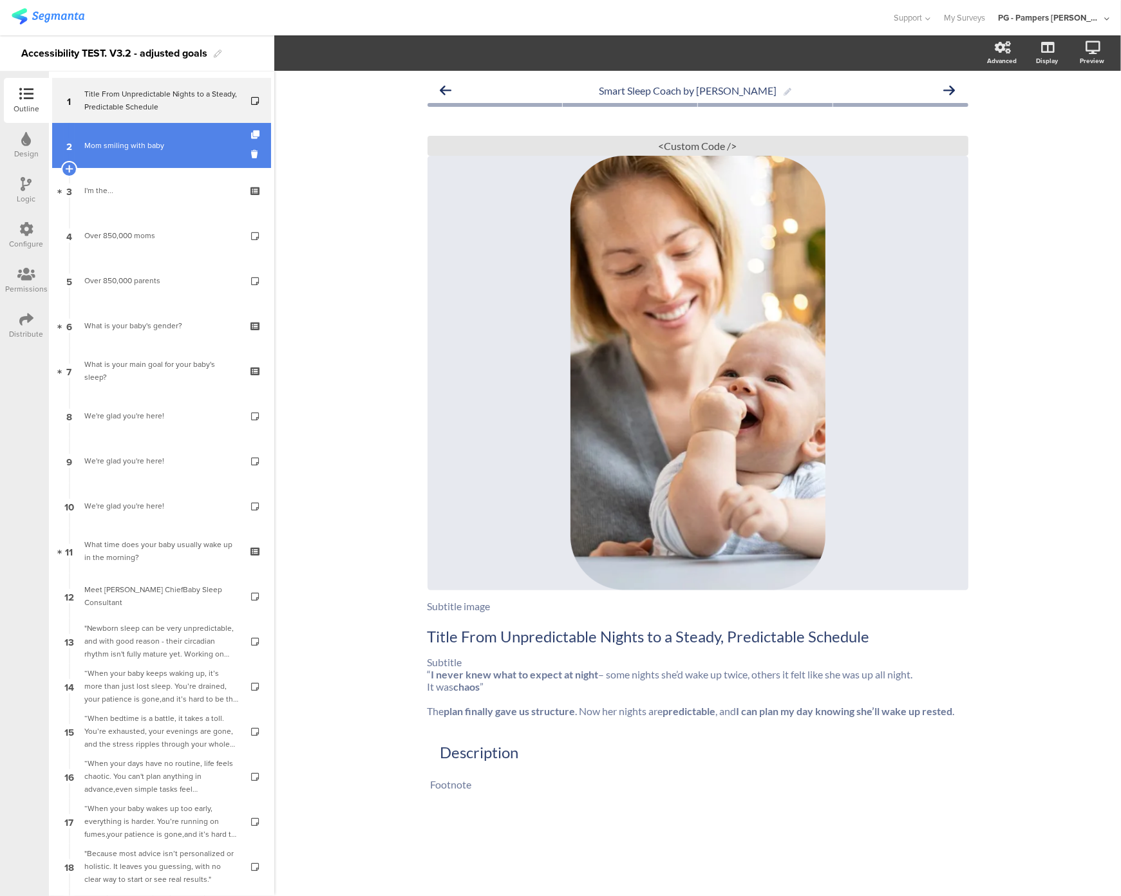
click at [156, 152] on link "2 Mom smiling with baby" at bounding box center [161, 145] width 219 height 45
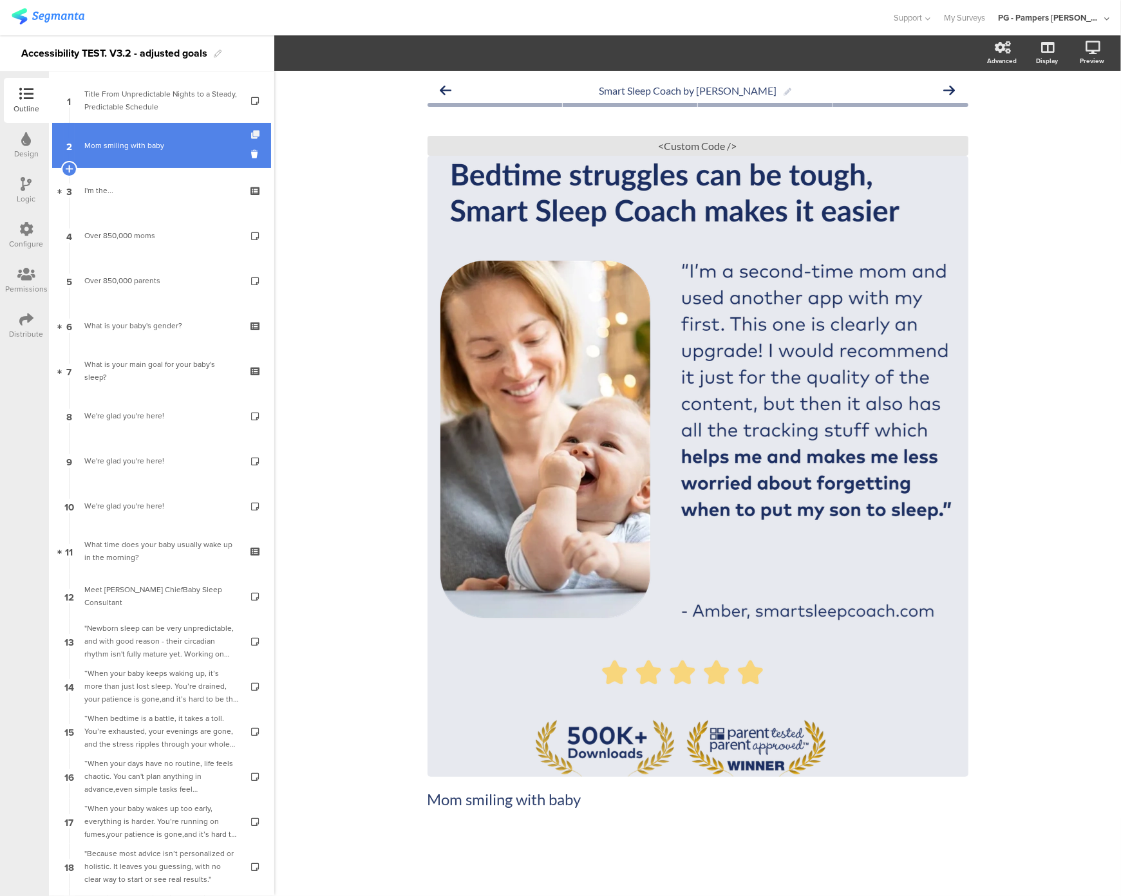
click at [251, 134] on icon at bounding box center [256, 135] width 11 height 8
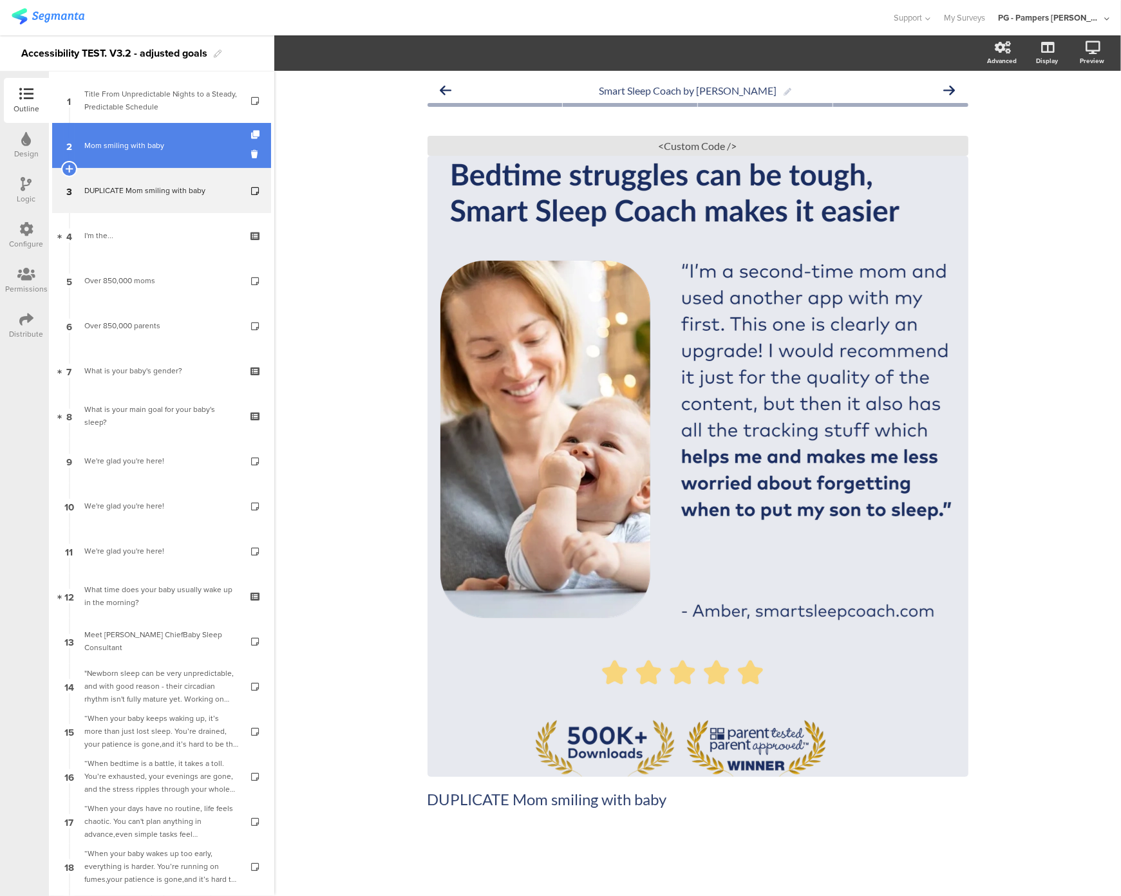
click at [115, 144] on div "Mom smiling with baby" at bounding box center [161, 145] width 154 height 13
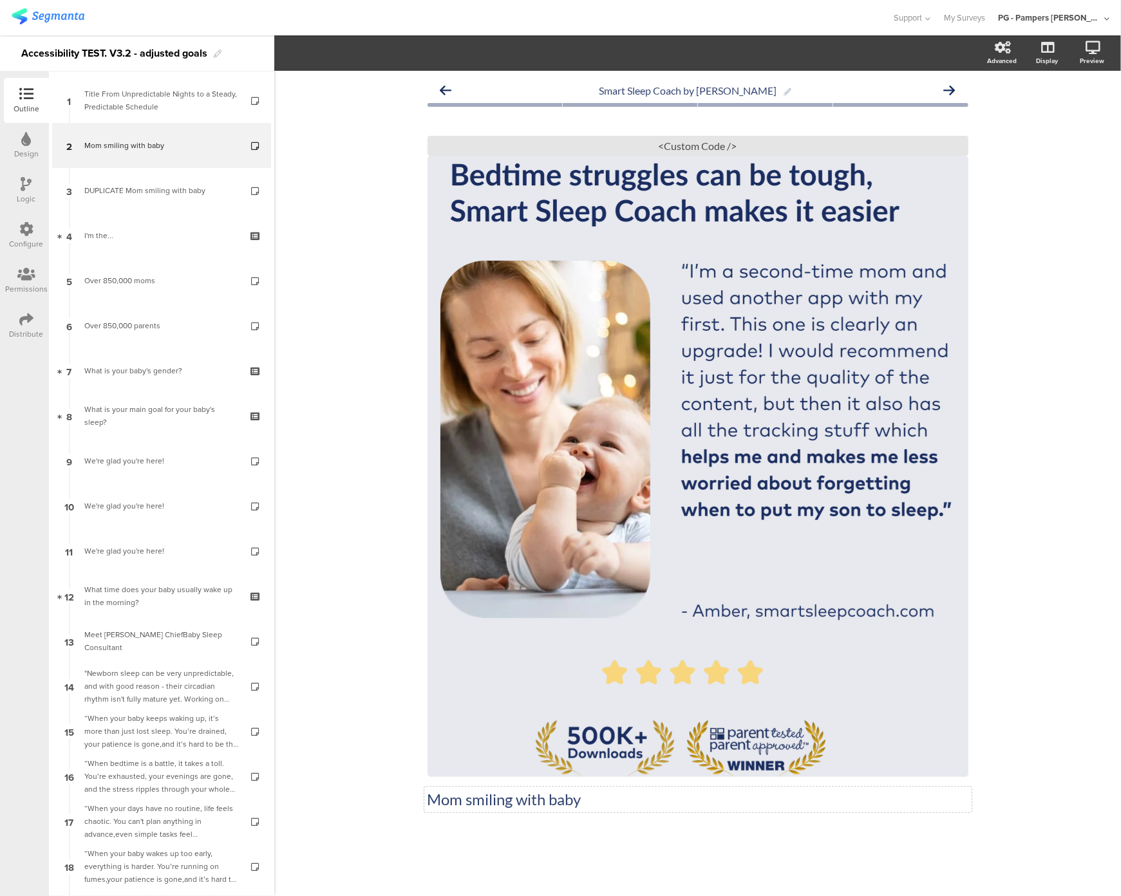
click at [468, 797] on div "Mom smiling with baby Mom smiling with baby" at bounding box center [697, 800] width 547 height 26
click at [468, 797] on p "Mom smiling with baby" at bounding box center [698, 799] width 541 height 19
click at [380, 803] on div "Smart Sleep Coach by Pampers Type a description here... / <Custom Code />" at bounding box center [697, 484] width 847 height 826
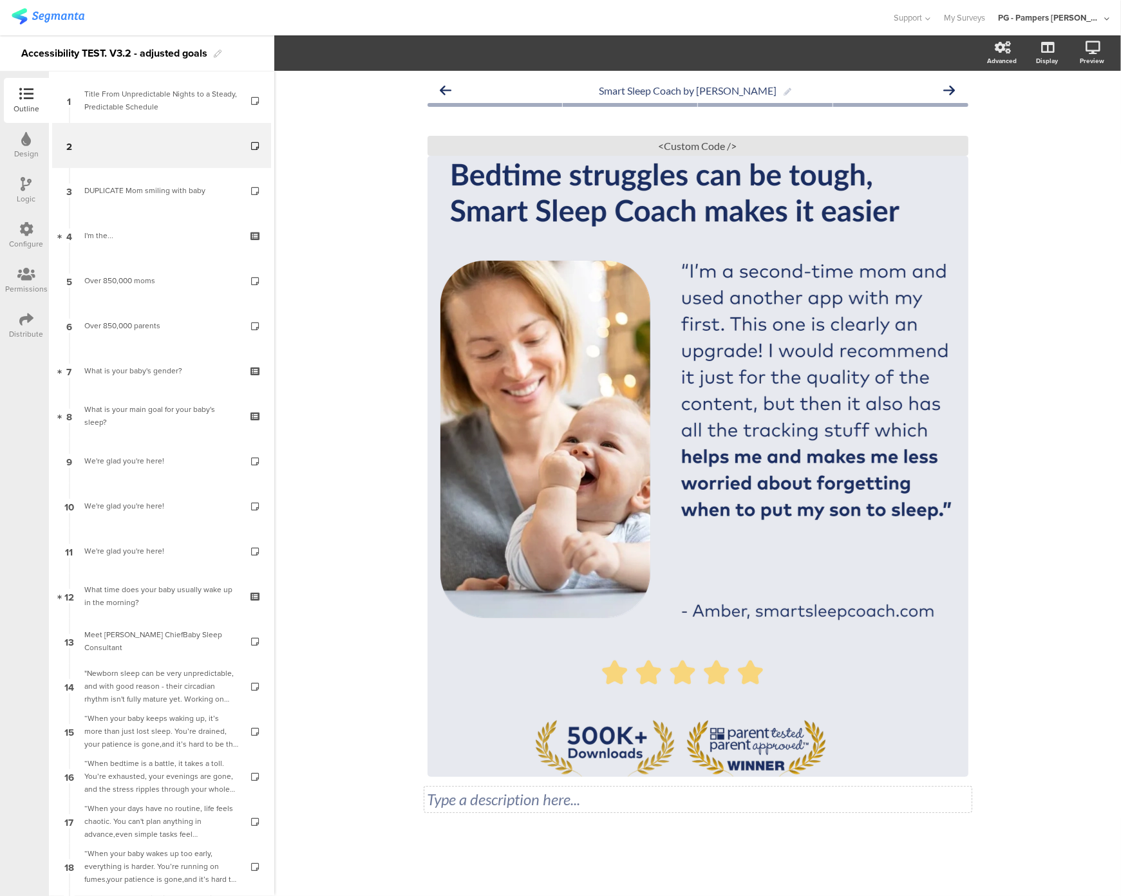
click at [449, 792] on div "Type a description here..." at bounding box center [697, 800] width 547 height 26
click at [529, 839] on div at bounding box center [698, 857] width 541 height 45
click at [520, 837] on div at bounding box center [698, 857] width 541 height 45
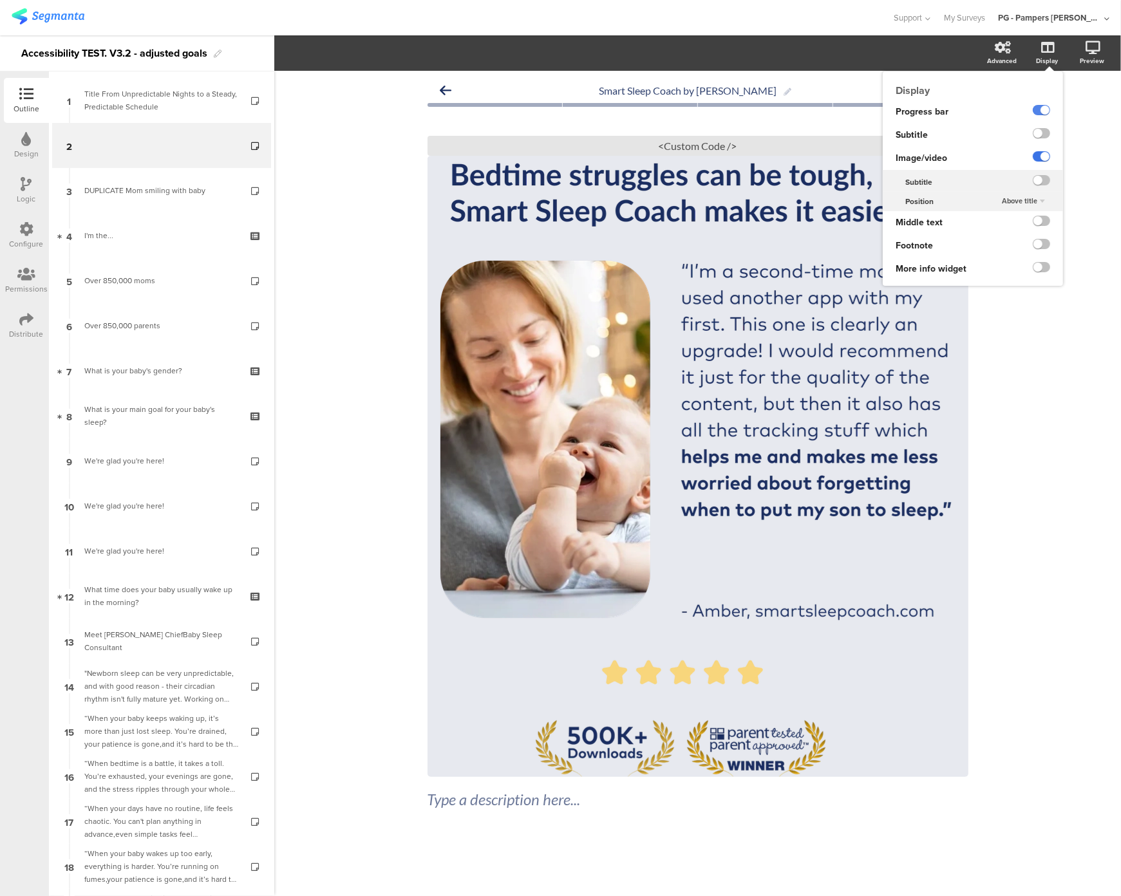
click at [1044, 158] on label at bounding box center [1041, 156] width 17 height 10
click at [0, 0] on input "checkbox" at bounding box center [0, 0] width 0 height 0
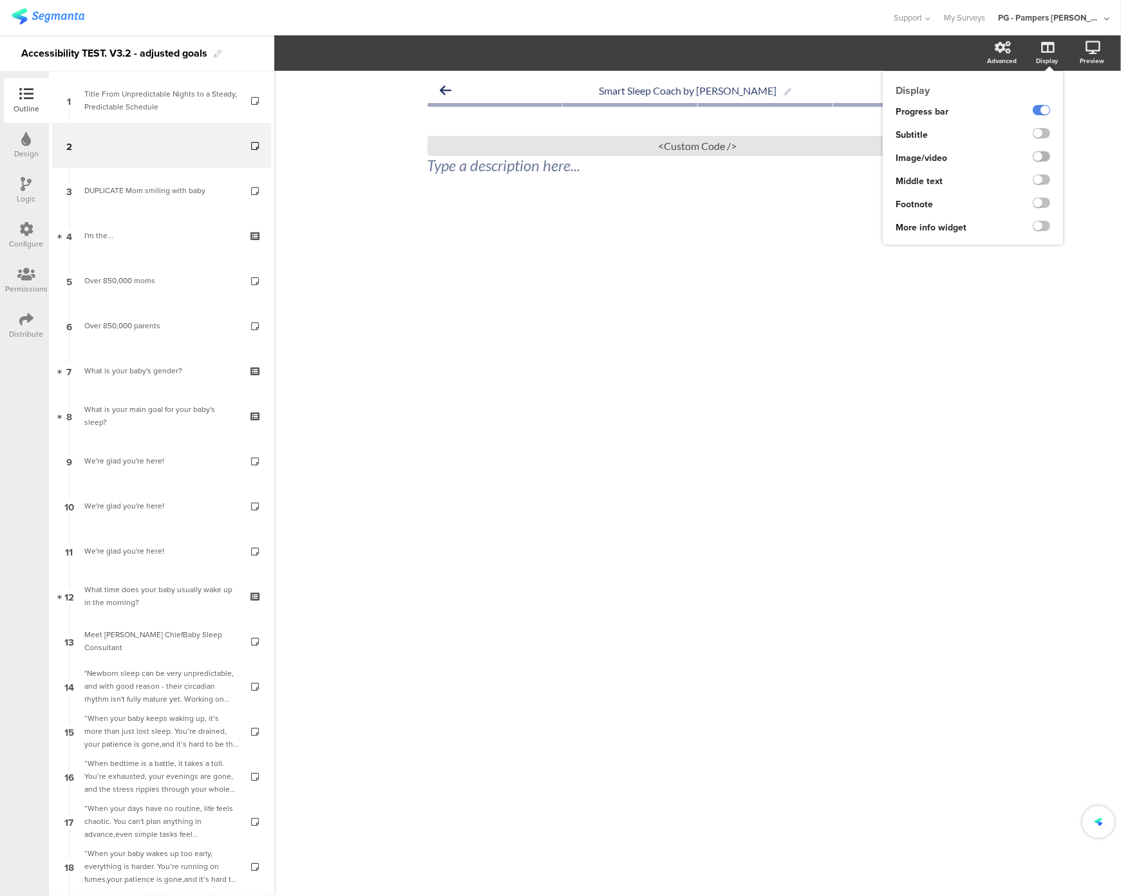
click at [1044, 158] on label at bounding box center [1041, 156] width 17 height 10
click at [0, 0] on input "checkbox" at bounding box center [0, 0] width 0 height 0
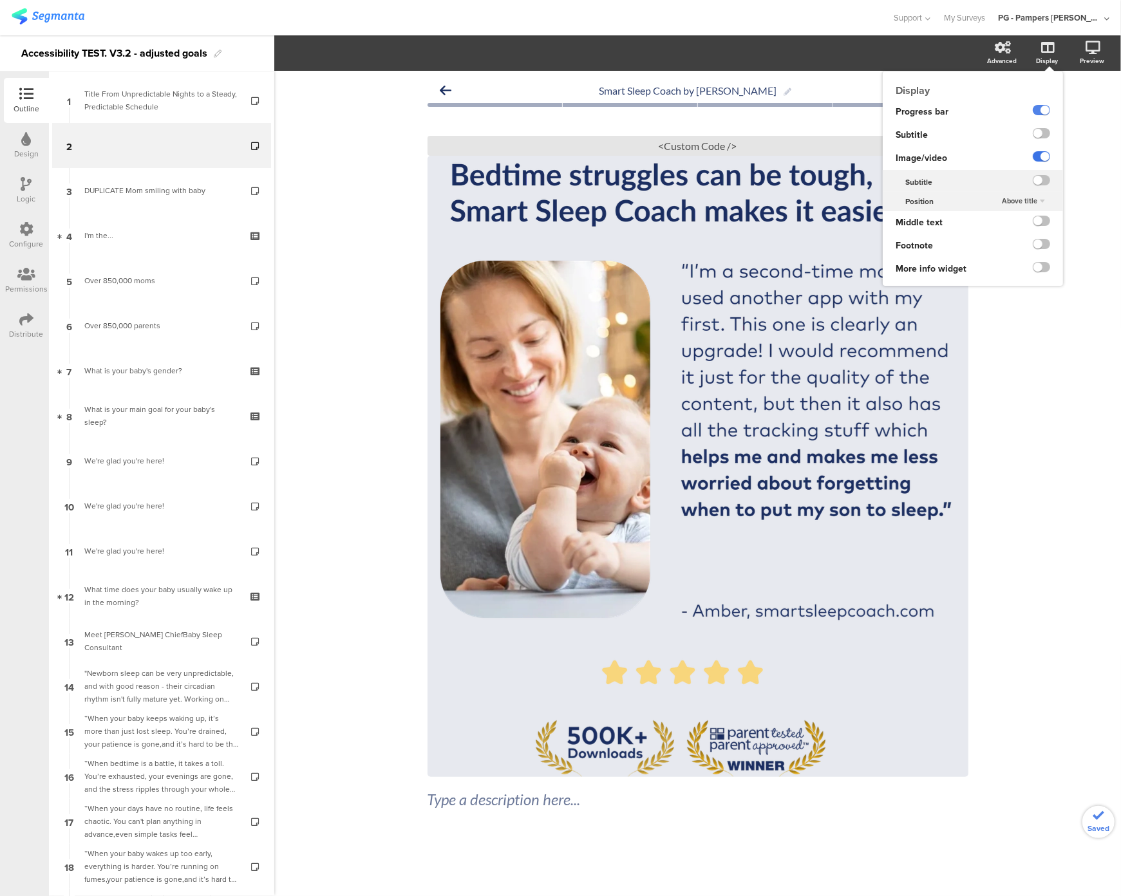
click at [1044, 158] on label at bounding box center [1041, 156] width 17 height 10
click at [0, 0] on input "checkbox" at bounding box center [0, 0] width 0 height 0
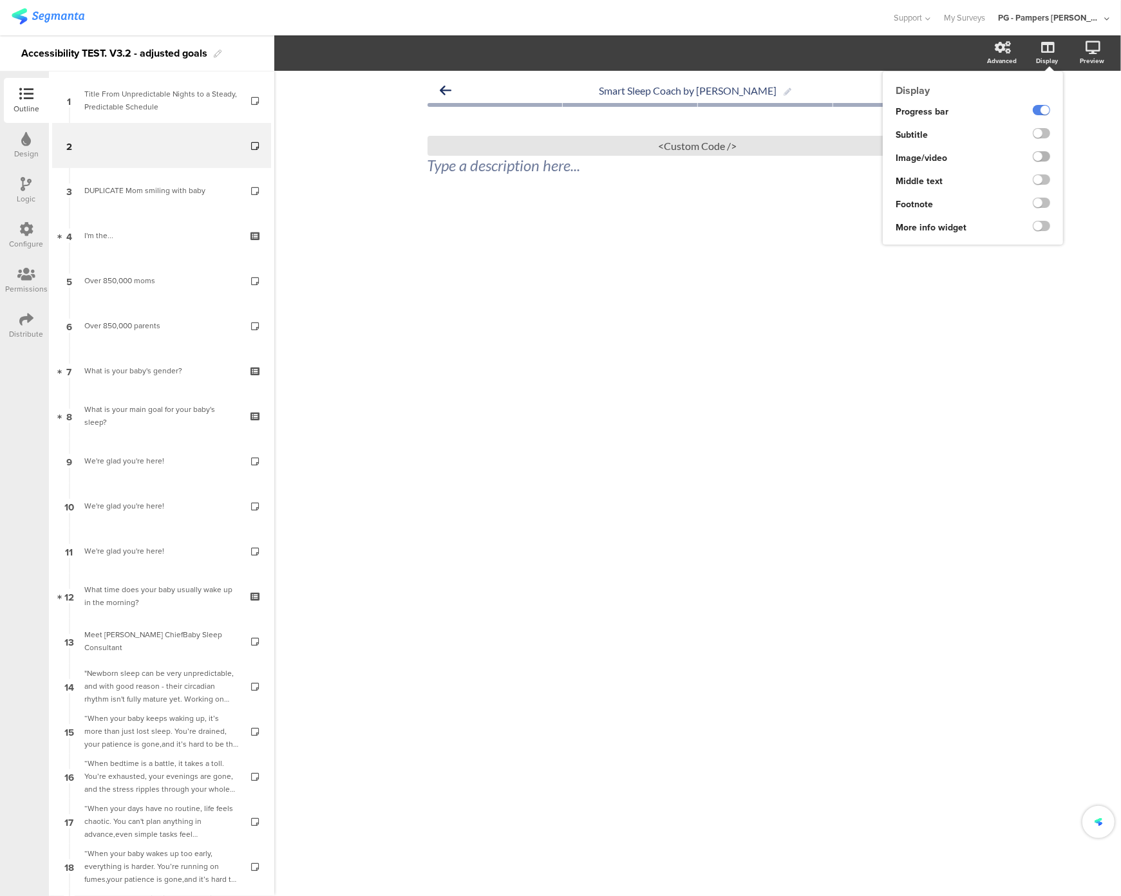
click at [1044, 158] on label at bounding box center [1041, 156] width 17 height 10
click at [0, 0] on input "checkbox" at bounding box center [0, 0] width 0 height 0
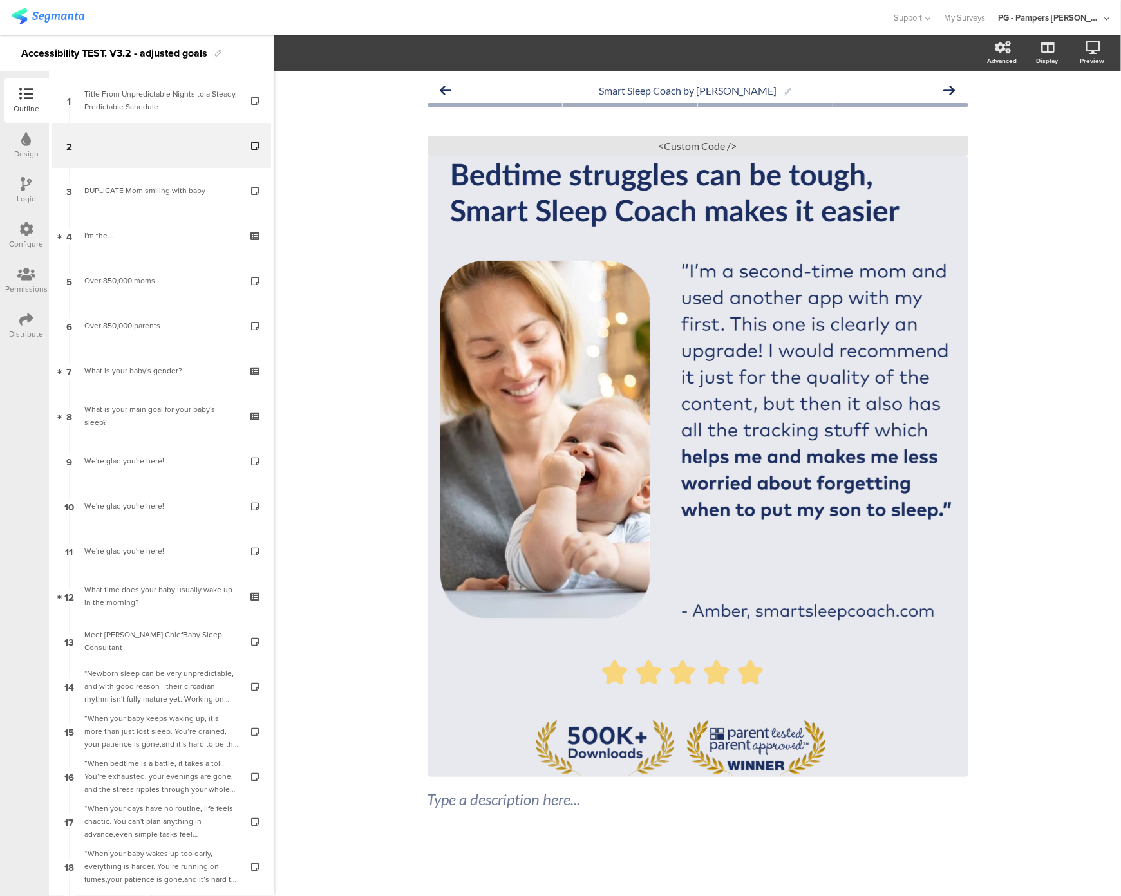
click at [1056, 495] on div "Smart Sleep Coach by Pampers Type a description here... / <Custom Code />" at bounding box center [697, 484] width 847 height 826
click at [714, 152] on div "<Custom Code />" at bounding box center [698, 146] width 541 height 20
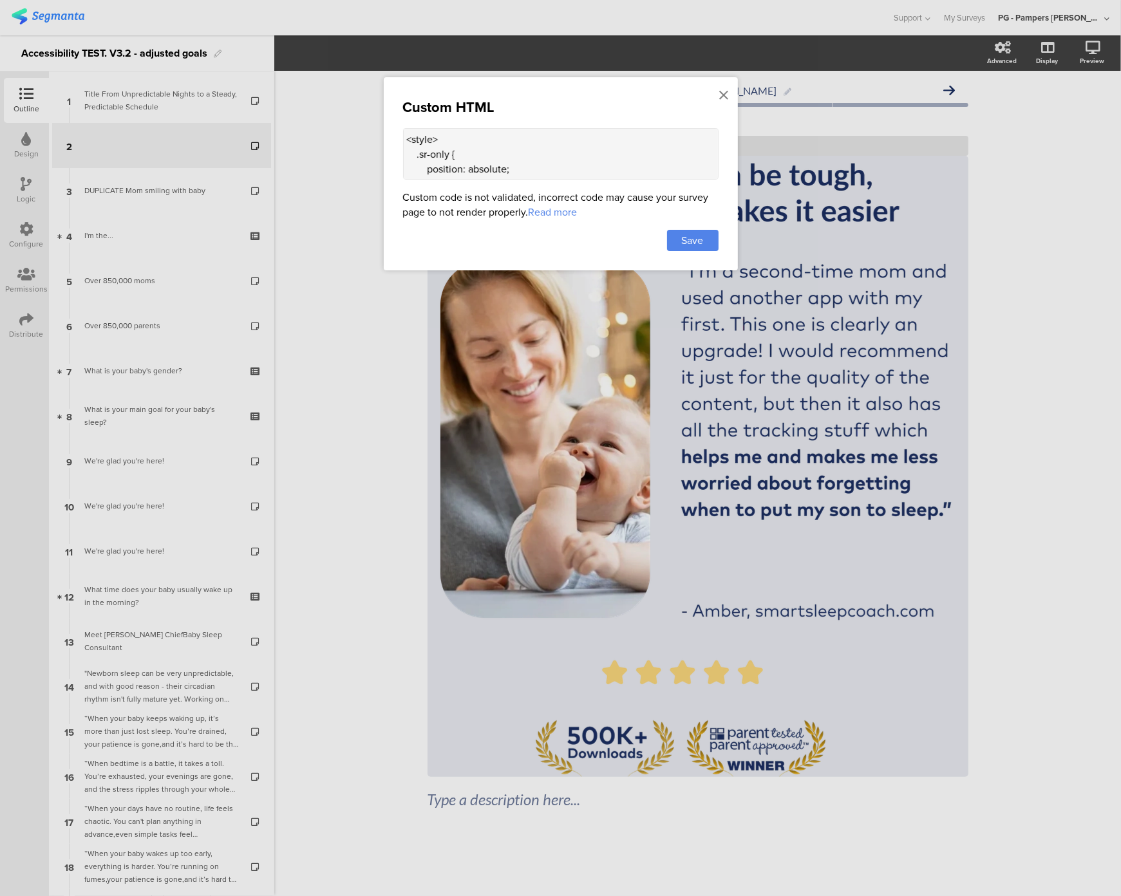
click at [535, 152] on textarea "<style> .sr-only { position: absolute; width: 1px; height: 1px; padding: 0; mar…" at bounding box center [561, 154] width 316 height 52
paste textarea "the quality of the content, but then it also has all the tracking stuff which h…"
type textarea "<style> .sr-only { position: absolute; width: 1px; height: 1px; padding: 0; mar…"
click at [703, 240] on span "Save" at bounding box center [693, 240] width 22 height 15
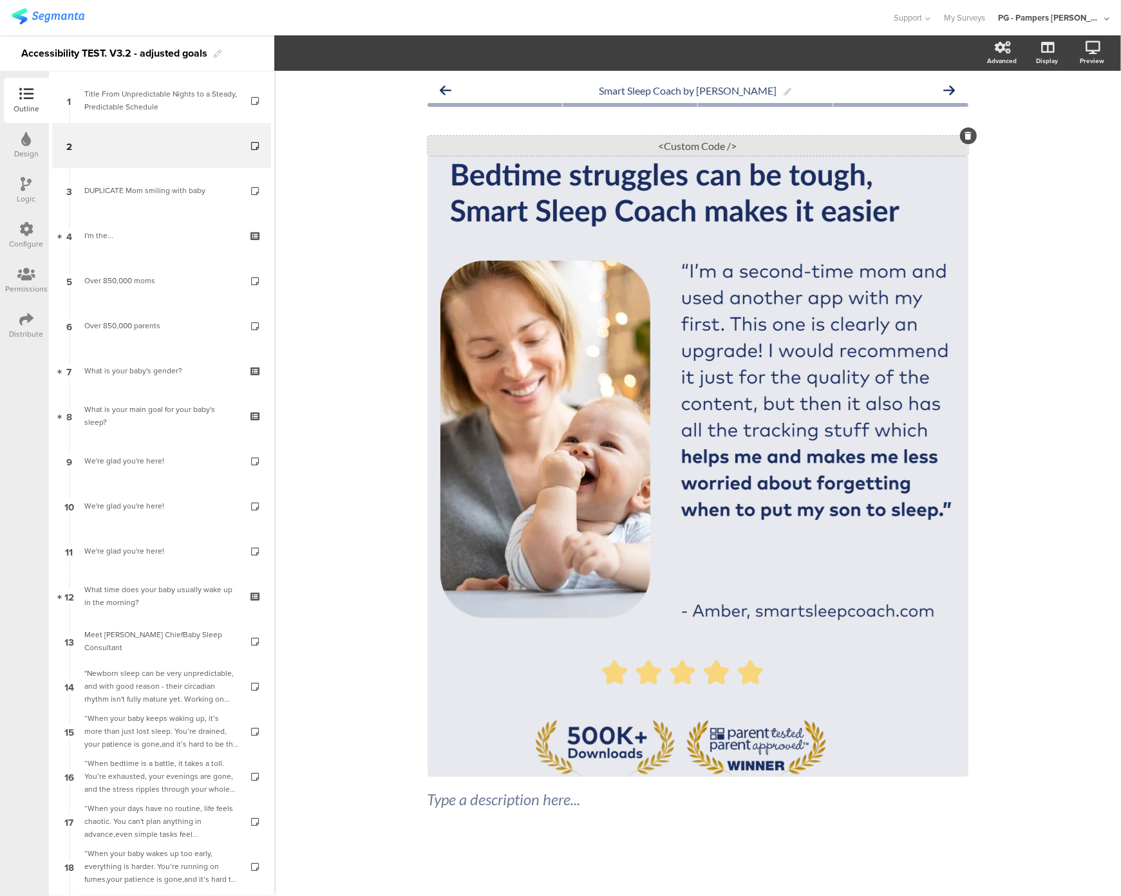
click at [663, 147] on div "<Custom Code />" at bounding box center [698, 146] width 541 height 20
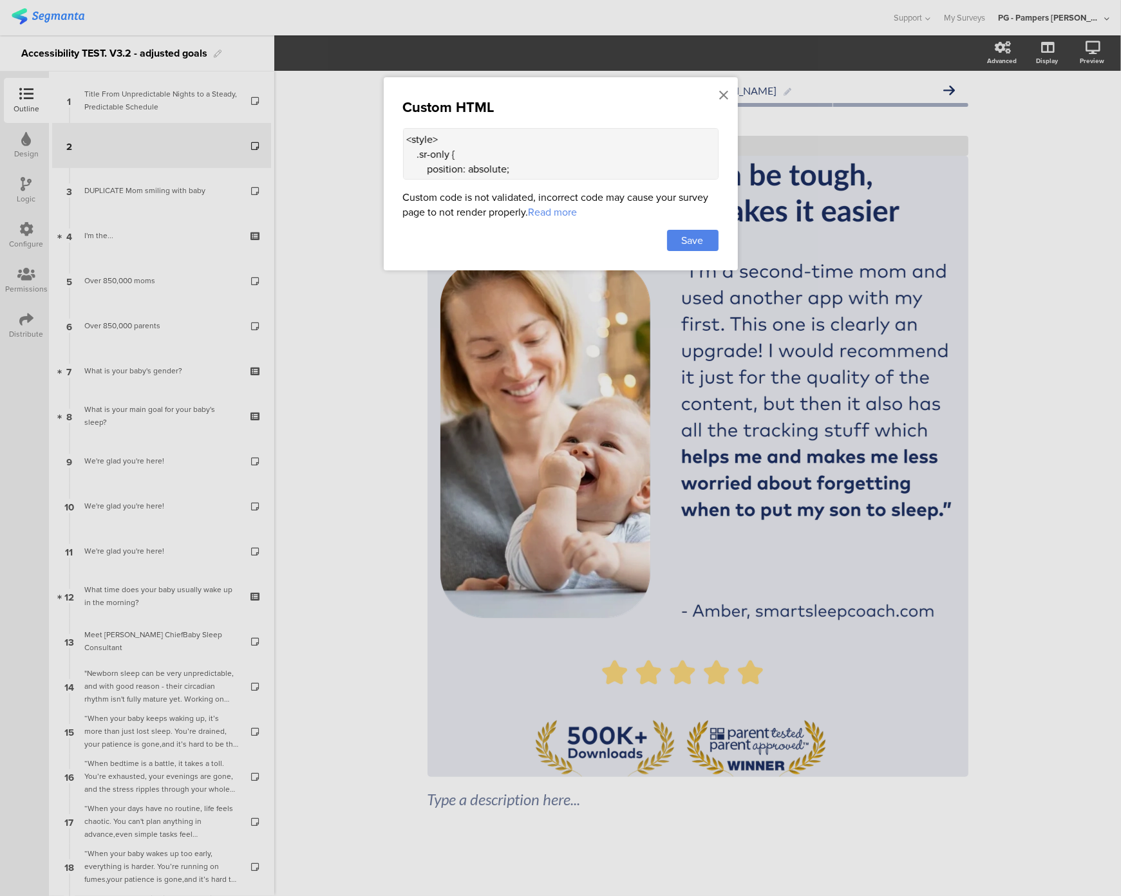
click at [486, 157] on textarea "<style> .sr-only { position: absolute; width: 1px; height: 1px; padding: 0; mar…" at bounding box center [561, 154] width 316 height 52
paste textarea "div class="sr-only"> "I'm a second-time mom and used the app with my first. Thi…"
type textarea "<div class="sr-only"> "I'm a second-time mom and used the app with my first. Th…"
click at [685, 245] on span "Save" at bounding box center [693, 240] width 22 height 15
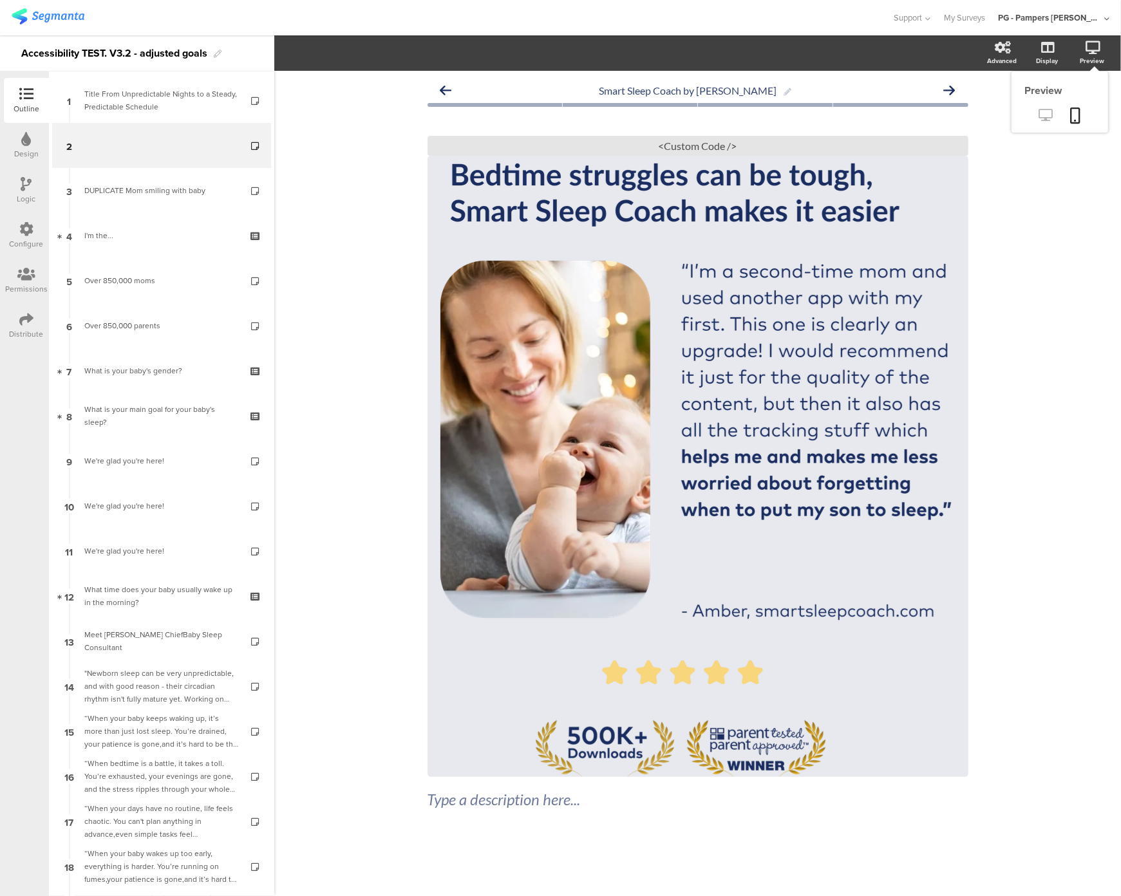
click at [1037, 115] on link at bounding box center [1046, 116] width 32 height 21
click at [509, 804] on div "Type a description here..." at bounding box center [698, 799] width 541 height 19
click at [449, 798] on p at bounding box center [698, 799] width 541 height 19
click at [442, 799] on p at bounding box center [698, 799] width 541 height 19
click at [461, 801] on p at bounding box center [698, 799] width 541 height 19
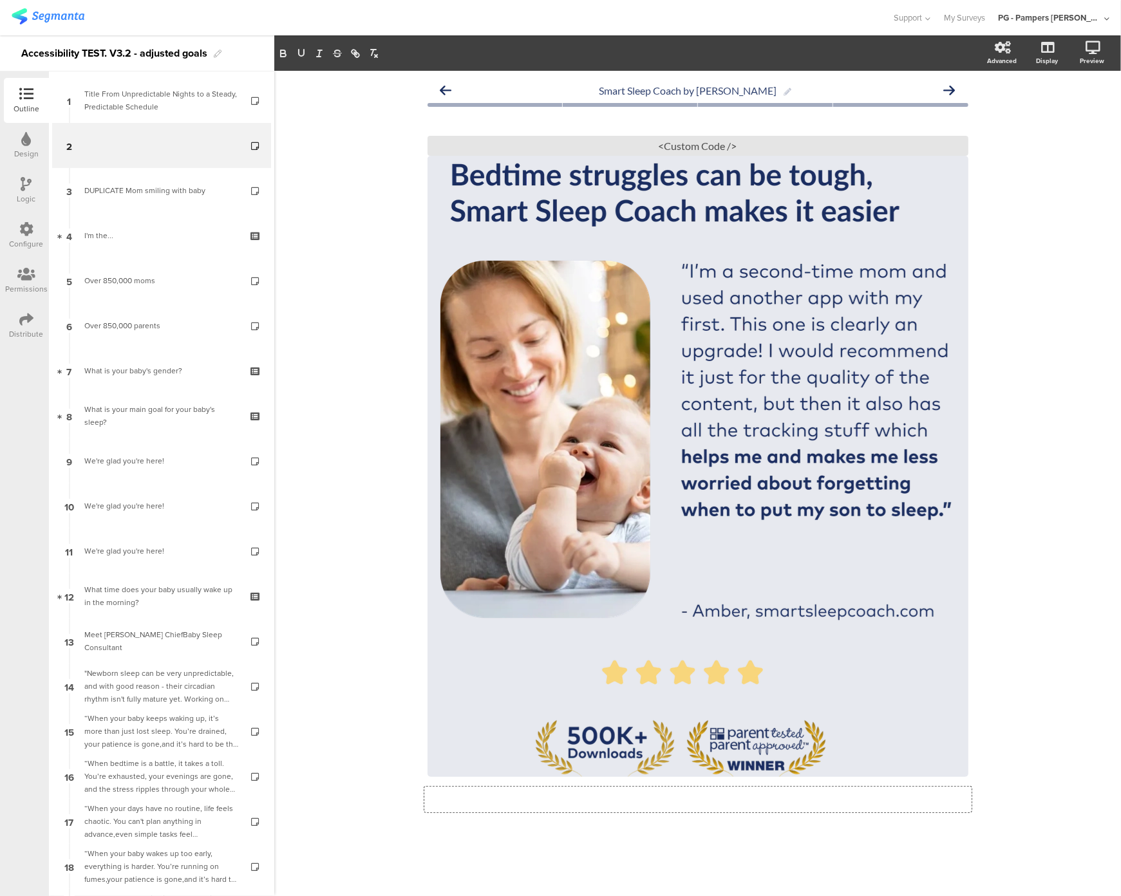
click at [445, 835] on div at bounding box center [698, 857] width 541 height 45
click at [441, 806] on div "Type a description here..." at bounding box center [697, 800] width 547 height 26
click at [470, 801] on p at bounding box center [698, 799] width 541 height 19
click at [471, 802] on p at bounding box center [698, 799] width 541 height 19
click at [569, 840] on div at bounding box center [698, 857] width 541 height 45
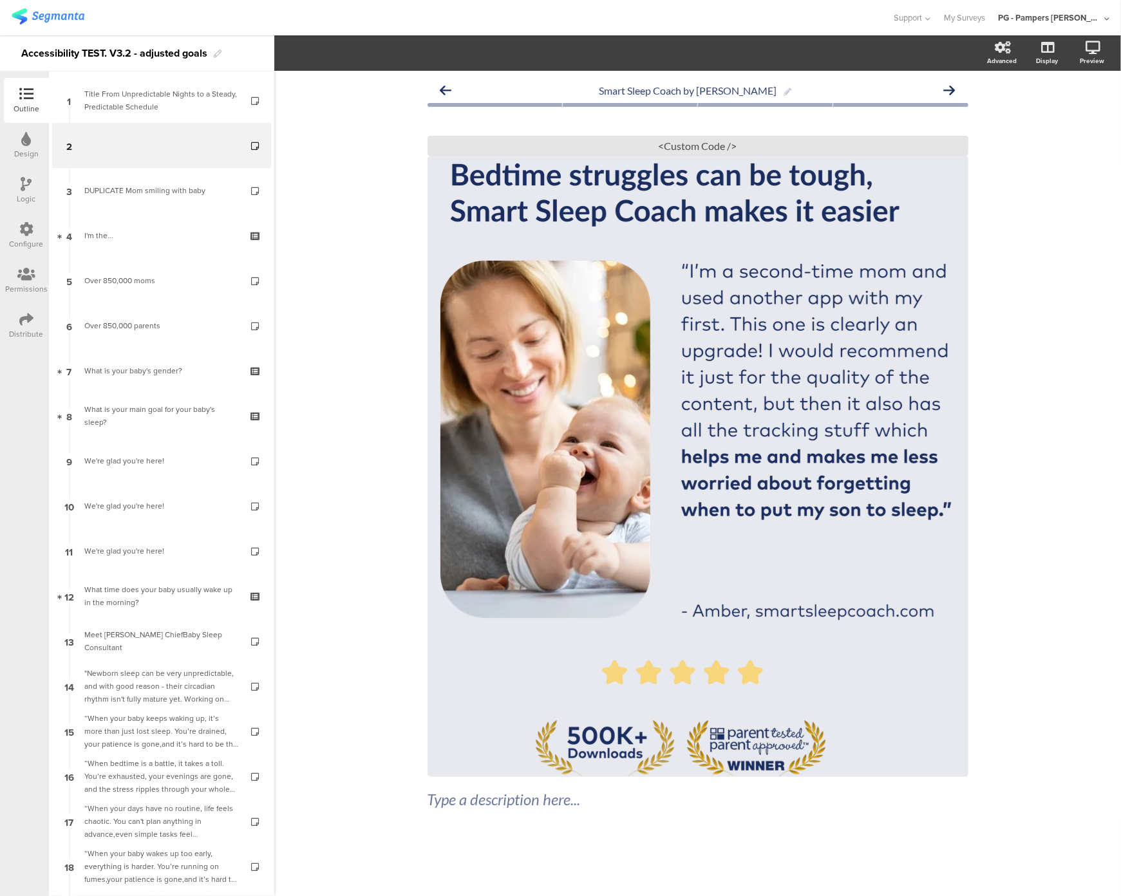
click at [1078, 82] on div "Smart Sleep Coach by Pampers Type a description here... / <Custom Code />" at bounding box center [697, 484] width 847 height 826
click at [664, 142] on div "<Custom Code />" at bounding box center [698, 146] width 541 height 20
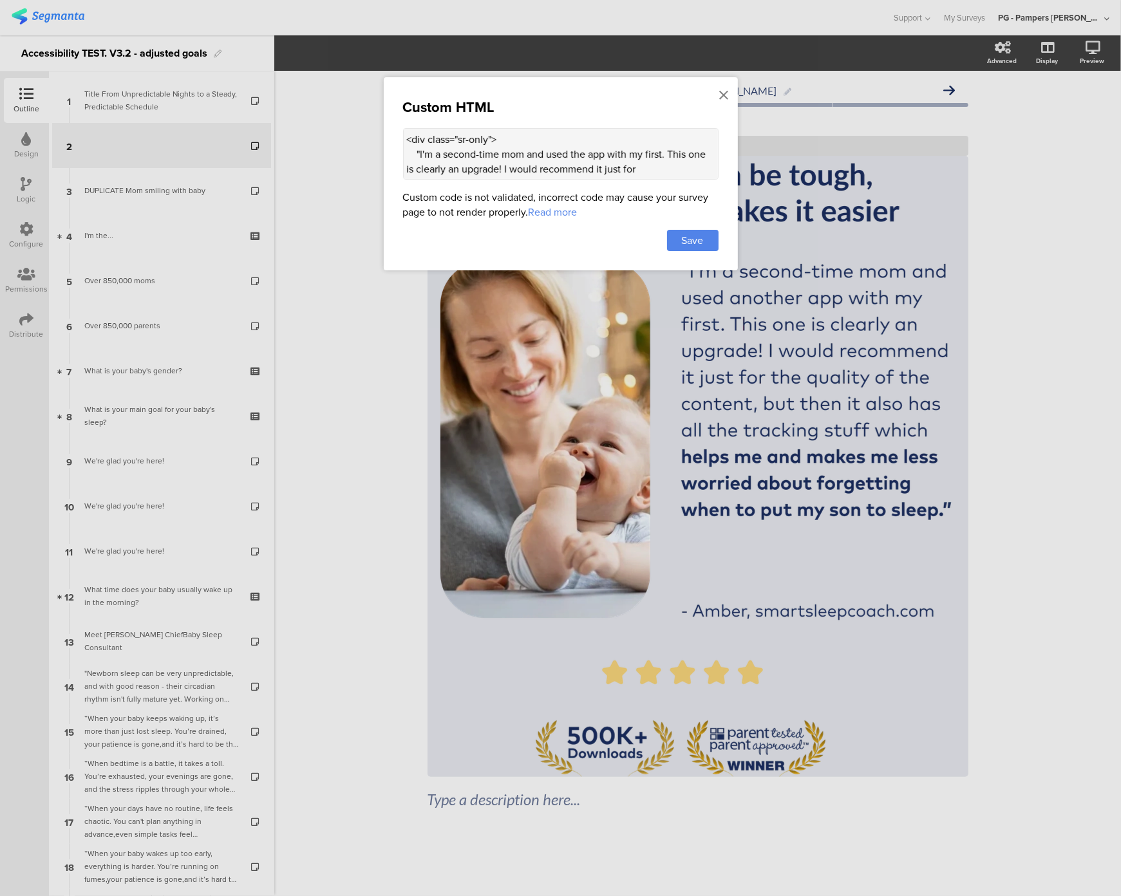
click at [513, 171] on textarea "<div class="sr-only"> "I'm a second-time mom and used the app with my first. Th…" at bounding box center [561, 154] width 316 height 52
paste textarea "setTimeout(() => { const altTextEl = document.querySelector(".sr-only.alt-text"…"
type textarea "<div class="sr-only"> "I'm a second-time mom and used the app with my first. Th…"
click at [696, 236] on span "Save" at bounding box center [693, 240] width 22 height 15
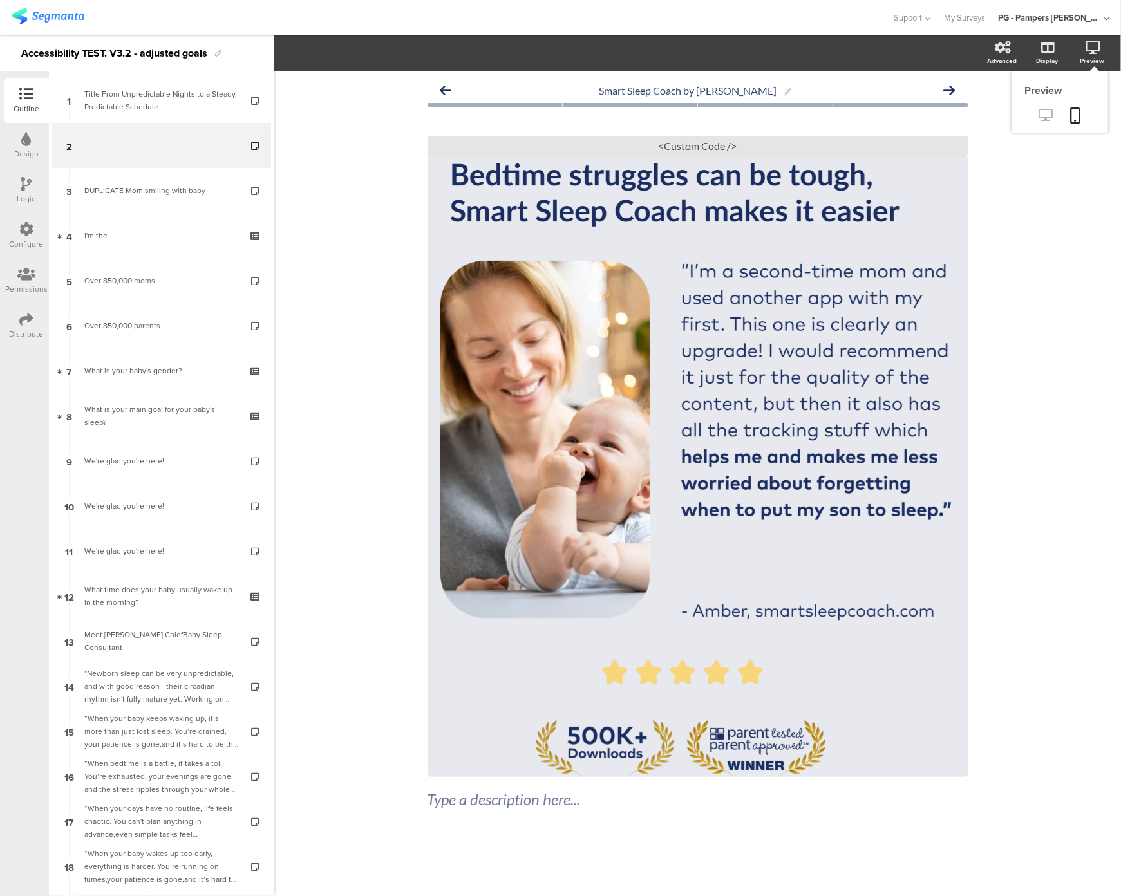
click at [1045, 117] on icon at bounding box center [1046, 115] width 14 height 12
click at [688, 141] on div "<Custom Code />" at bounding box center [698, 146] width 541 height 20
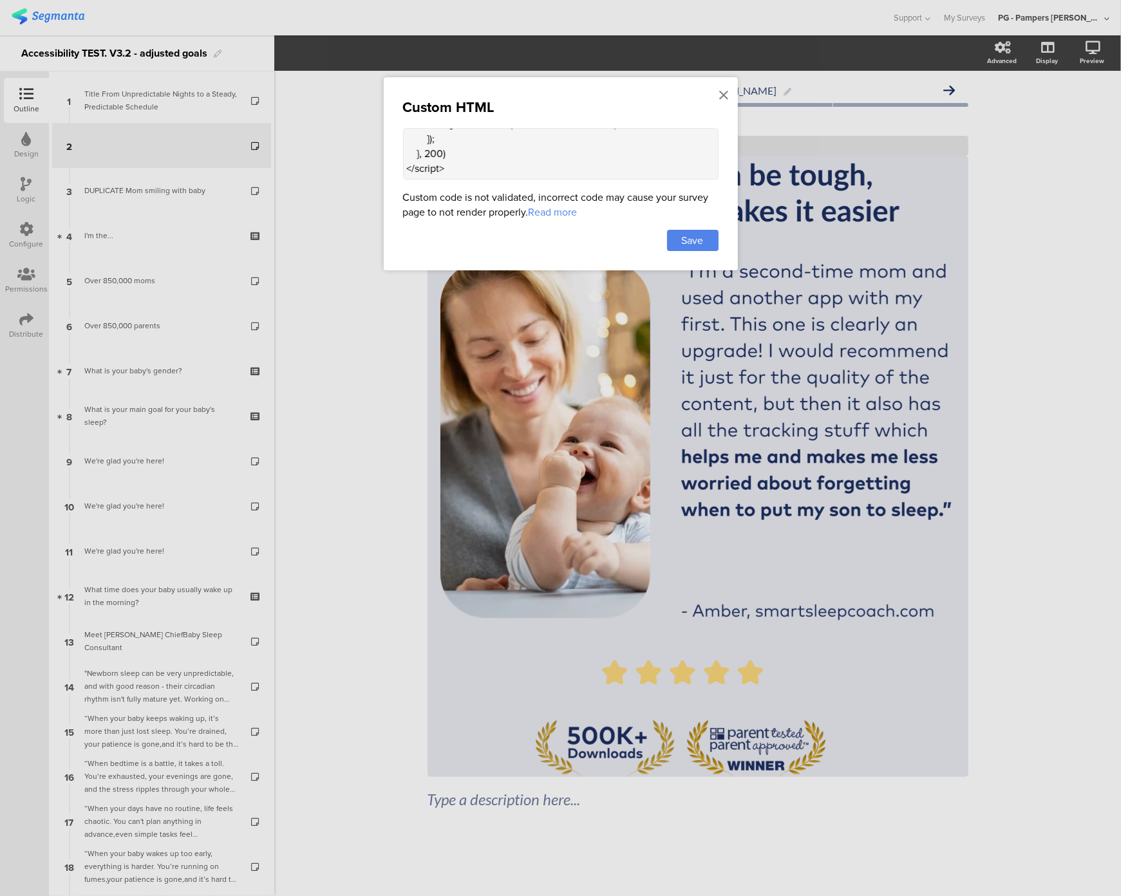
scroll to position [491, 0]
click at [723, 97] on icon at bounding box center [724, 95] width 9 height 14
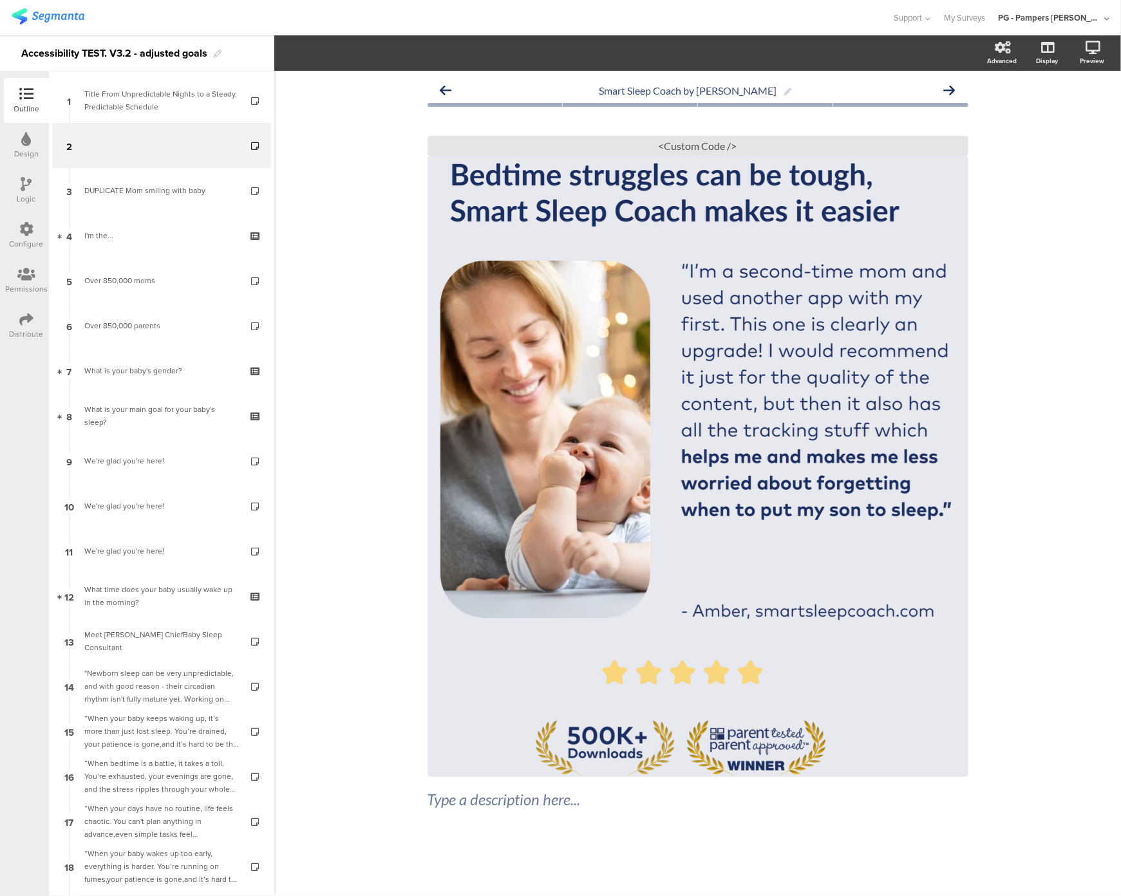
click at [1055, 226] on div "Smart Sleep Coach by Pampers Type a description here... / <Custom Code />" at bounding box center [697, 484] width 847 height 826
click at [482, 804] on div "Type a description here..." at bounding box center [698, 799] width 541 height 19
click at [455, 872] on div at bounding box center [698, 857] width 541 height 45
click at [474, 810] on div "Type a description here..." at bounding box center [697, 800] width 547 height 26
click at [26, 320] on icon at bounding box center [26, 319] width 14 height 14
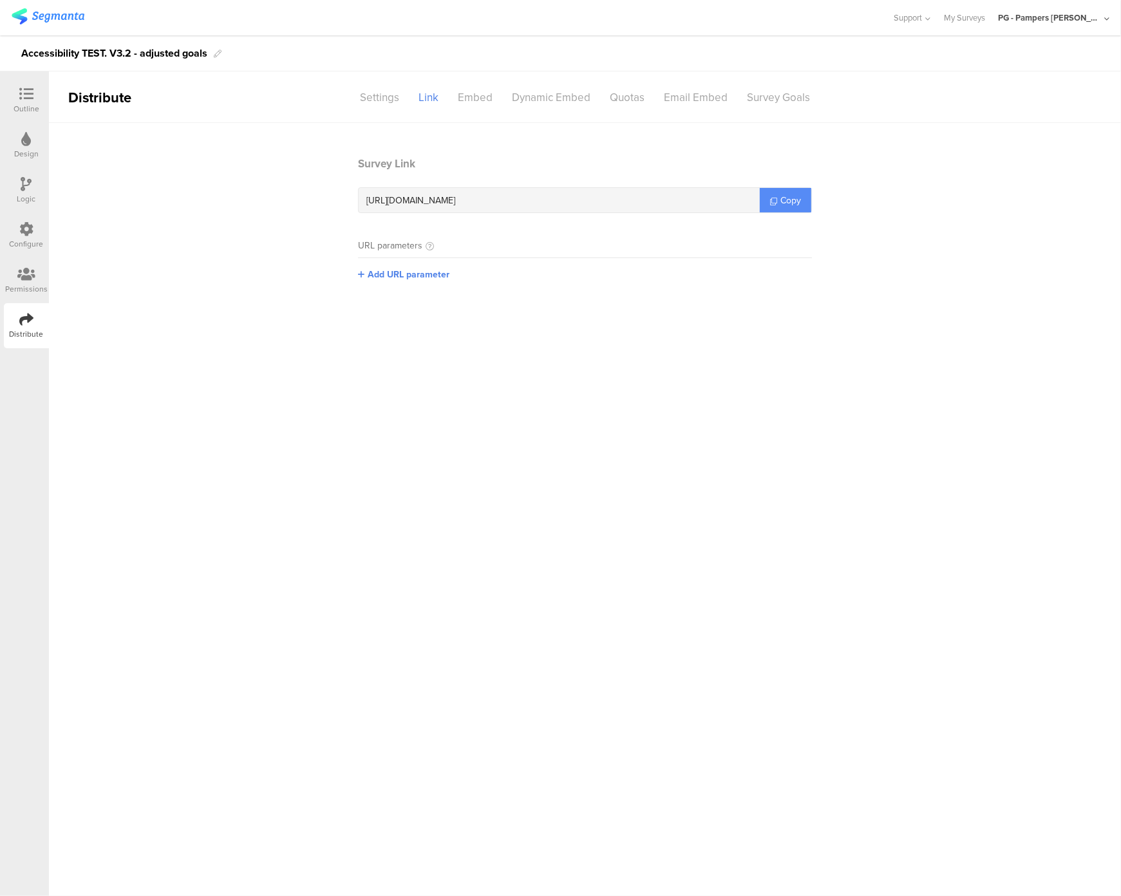
click at [795, 194] on span "Copy" at bounding box center [791, 201] width 21 height 14
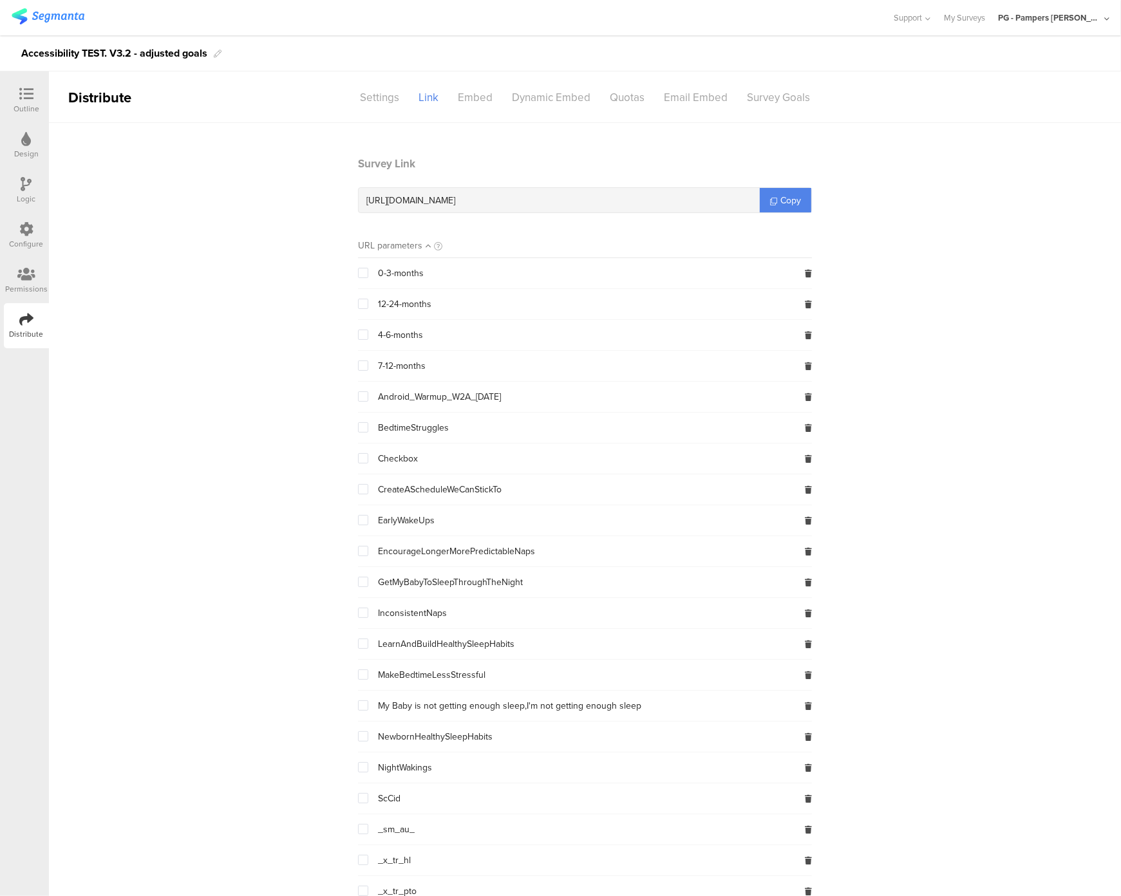
click at [26, 87] on icon at bounding box center [26, 94] width 14 height 14
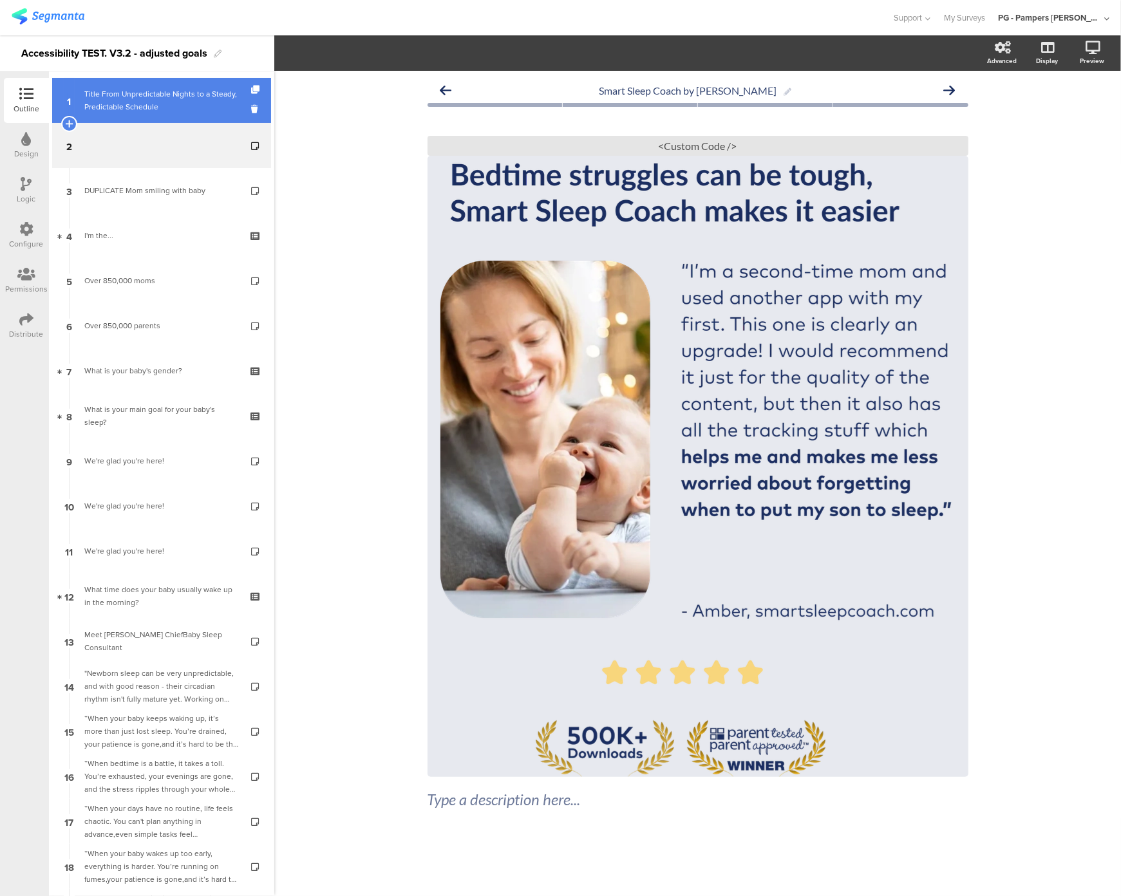
click at [176, 110] on div "Title From Unpredictable Nights to a Steady, Predictable Schedule" at bounding box center [161, 101] width 154 height 26
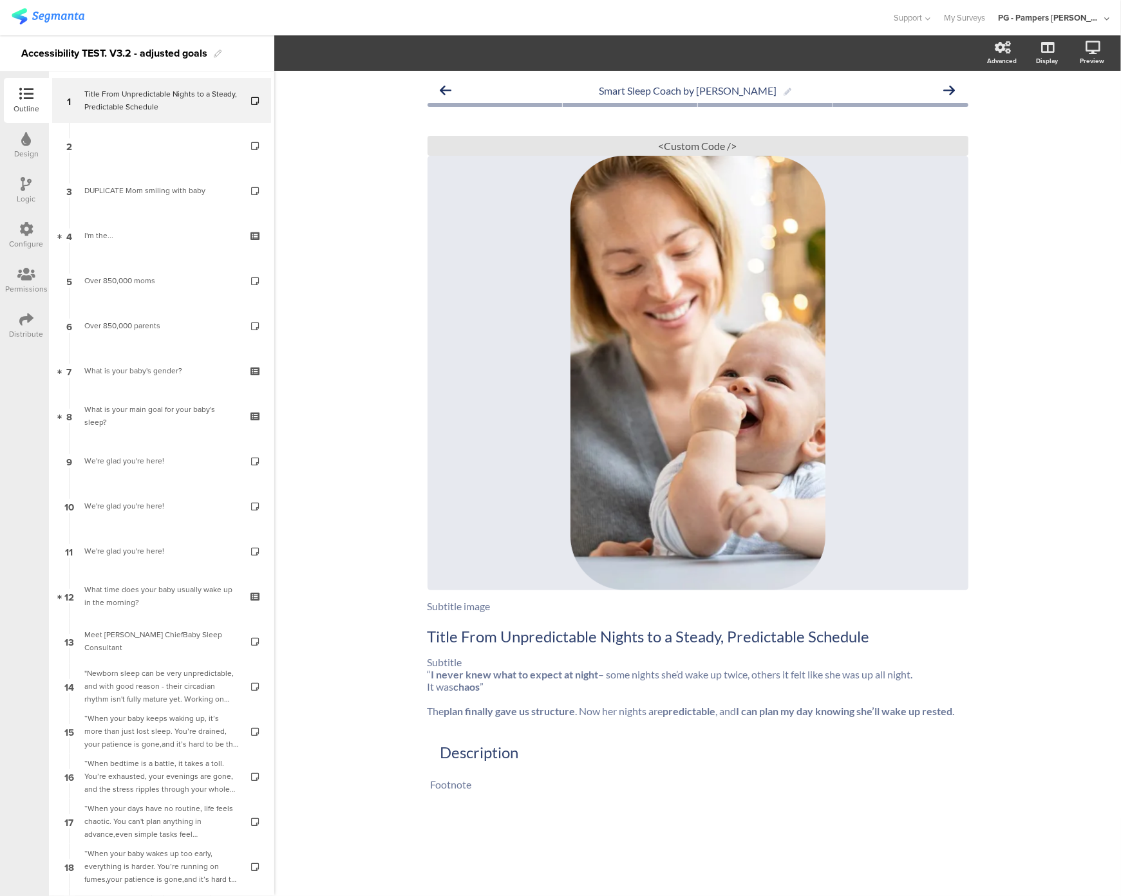
click at [33, 192] on div "Logic" at bounding box center [26, 190] width 45 height 45
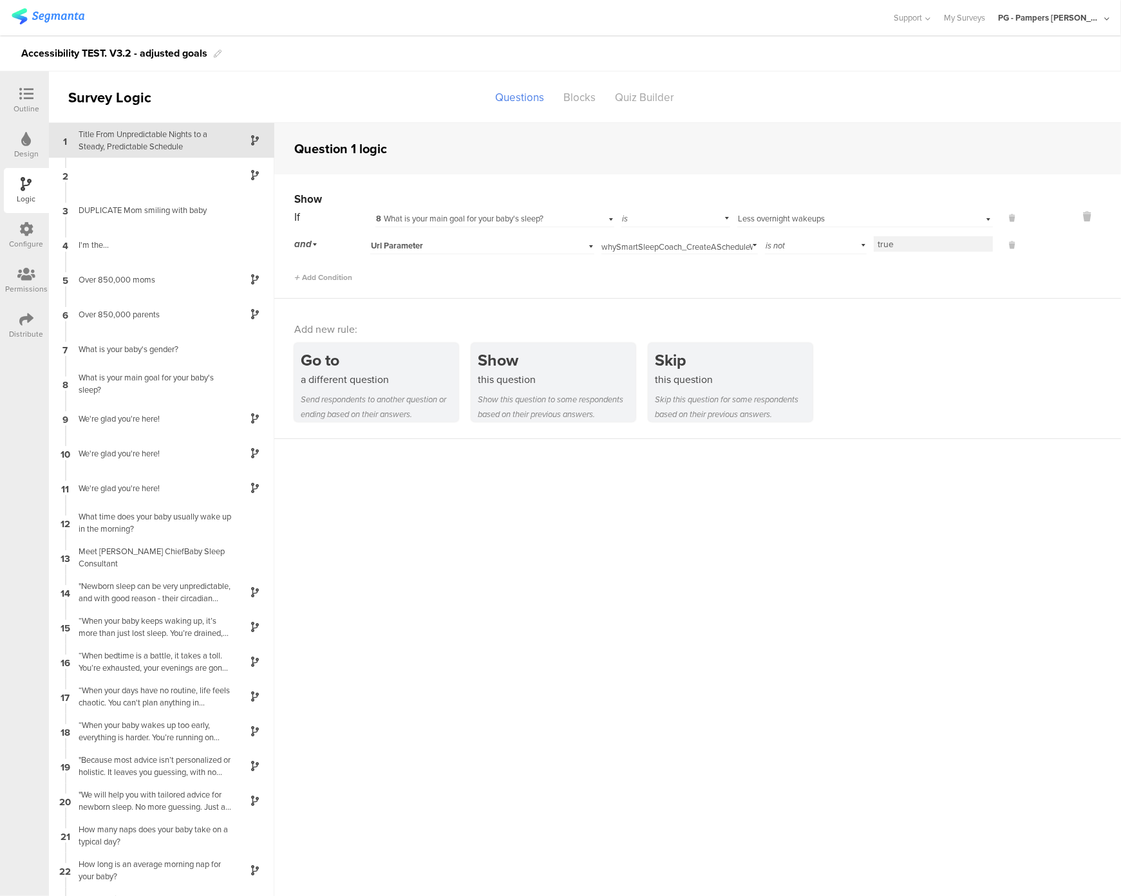
click at [142, 135] on div "Title From Unpredictable Nights to a Steady, Predictable Schedule" at bounding box center [151, 140] width 161 height 24
click at [1077, 220] on icon at bounding box center [1087, 216] width 31 height 15
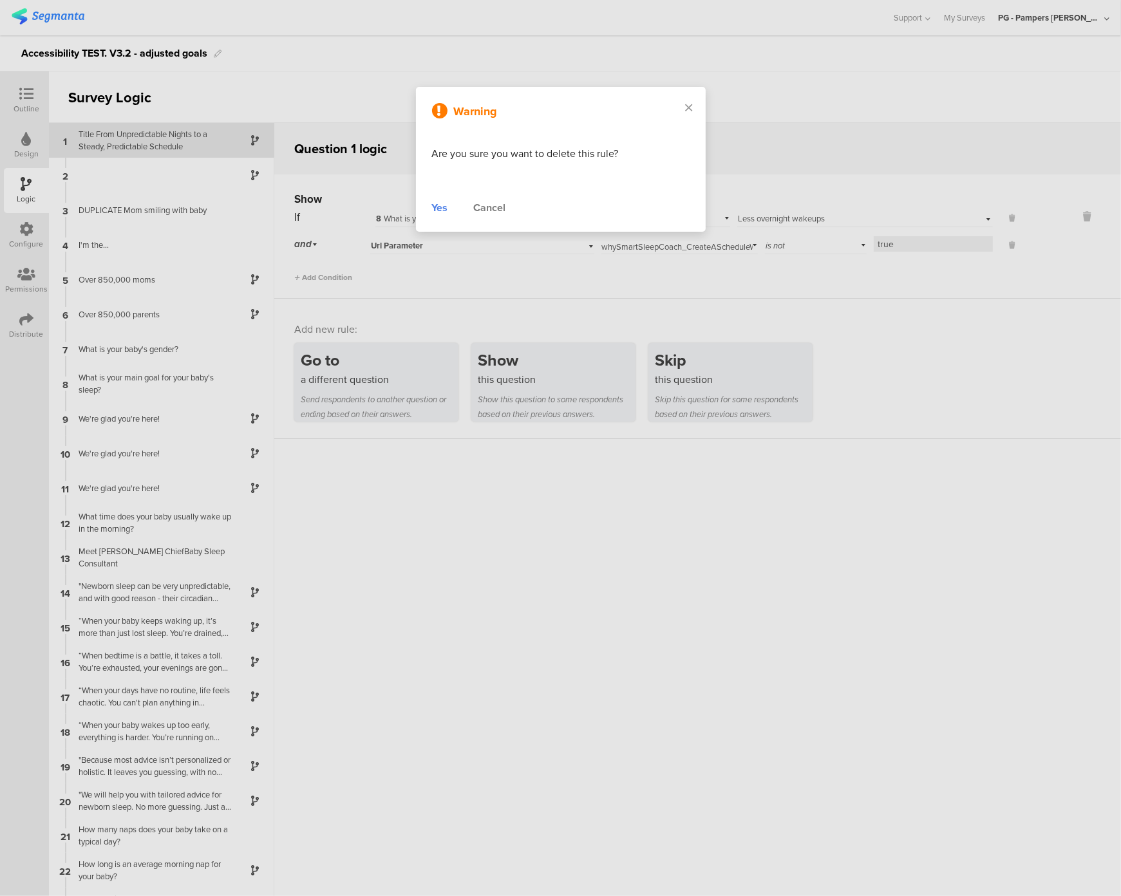
click at [442, 213] on div "Yes" at bounding box center [440, 207] width 16 height 15
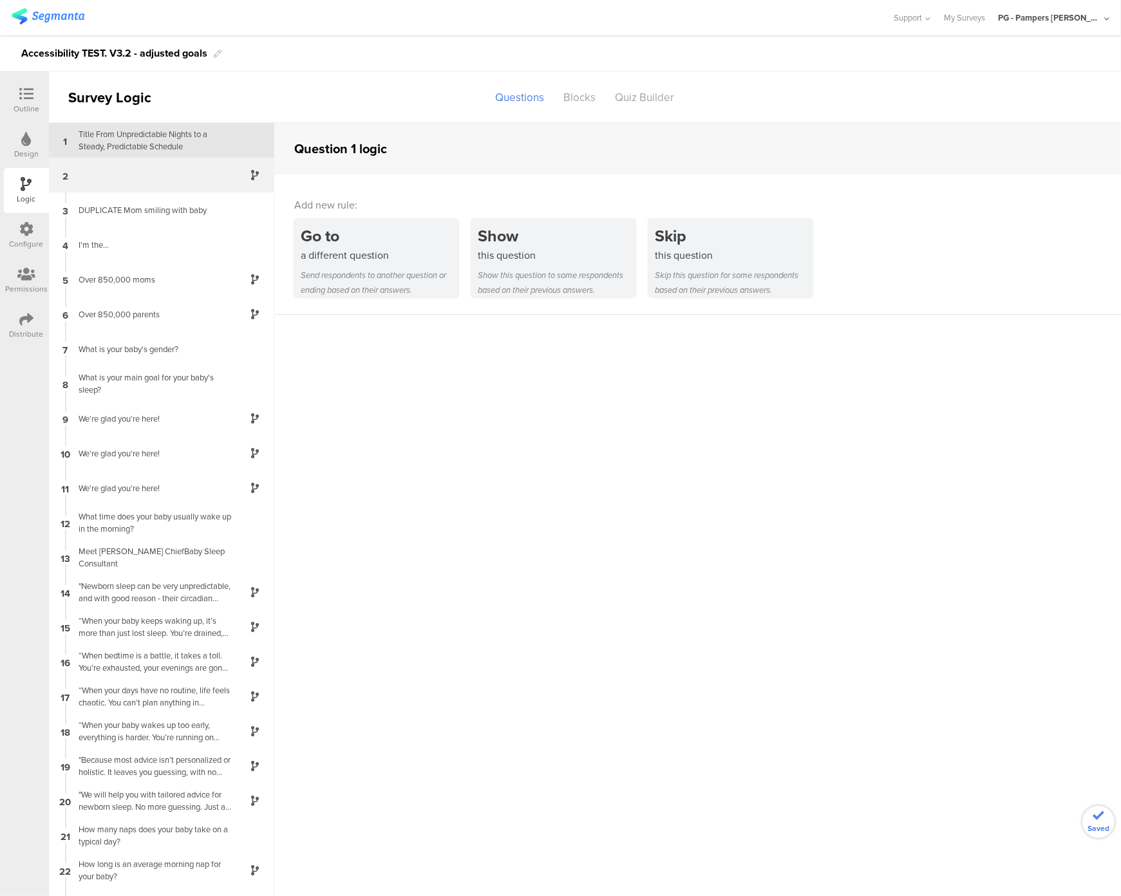
click at [134, 169] on div "2" at bounding box center [161, 175] width 225 height 35
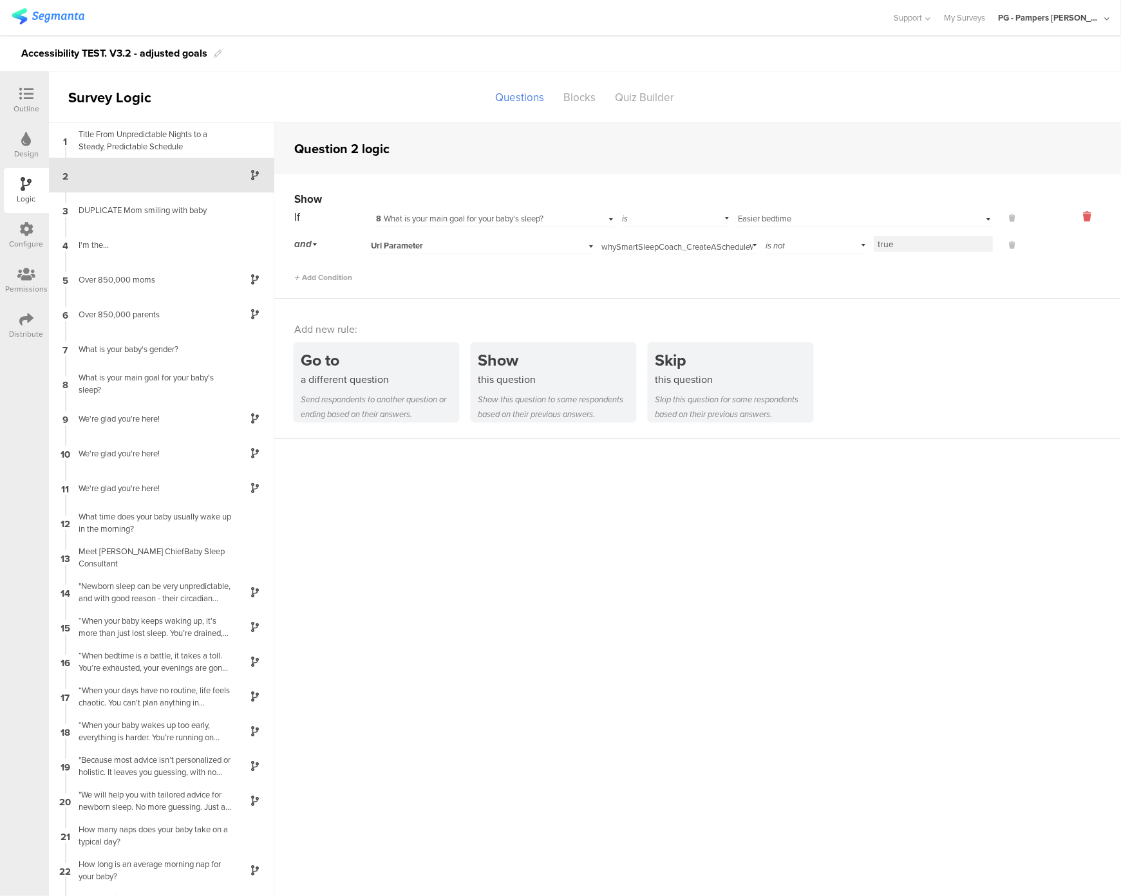
click at [1083, 221] on icon at bounding box center [1087, 216] width 31 height 15
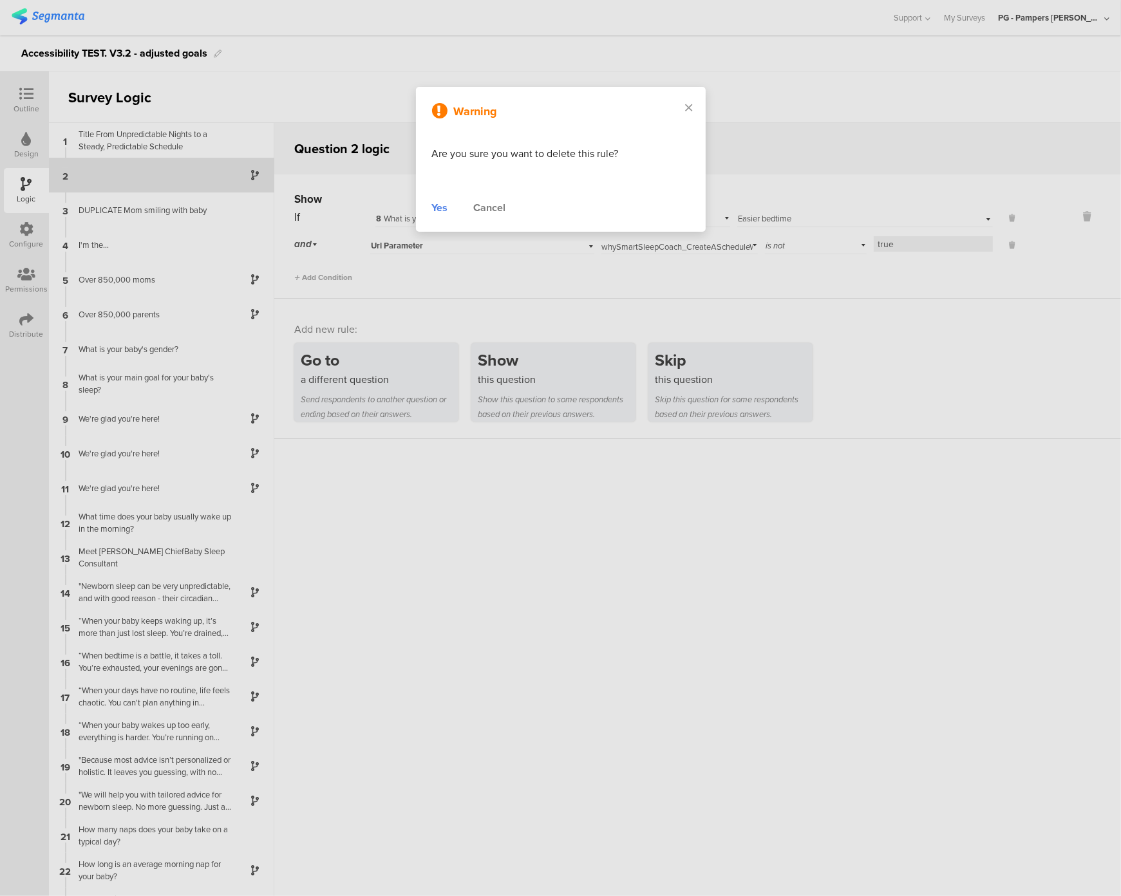
click at [446, 209] on div "Yes" at bounding box center [440, 207] width 16 height 15
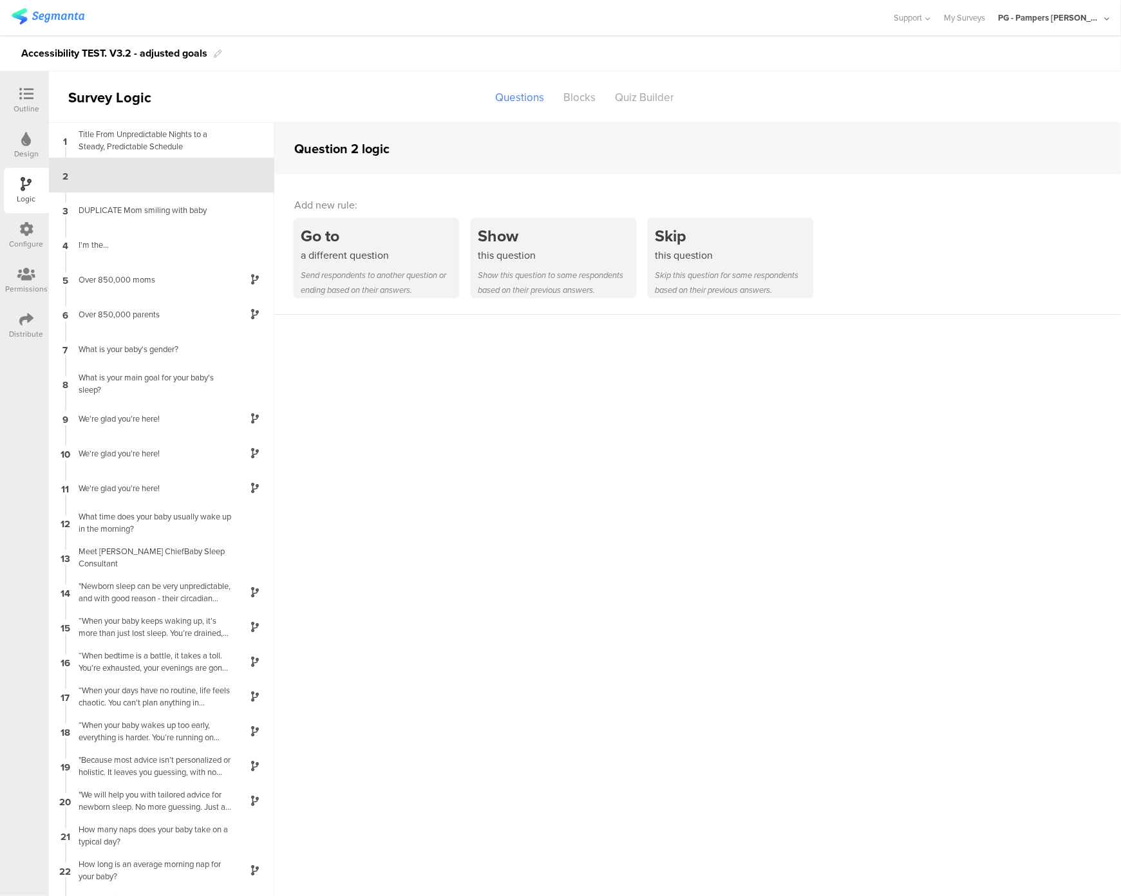
click at [15, 97] on div at bounding box center [27, 95] width 26 height 16
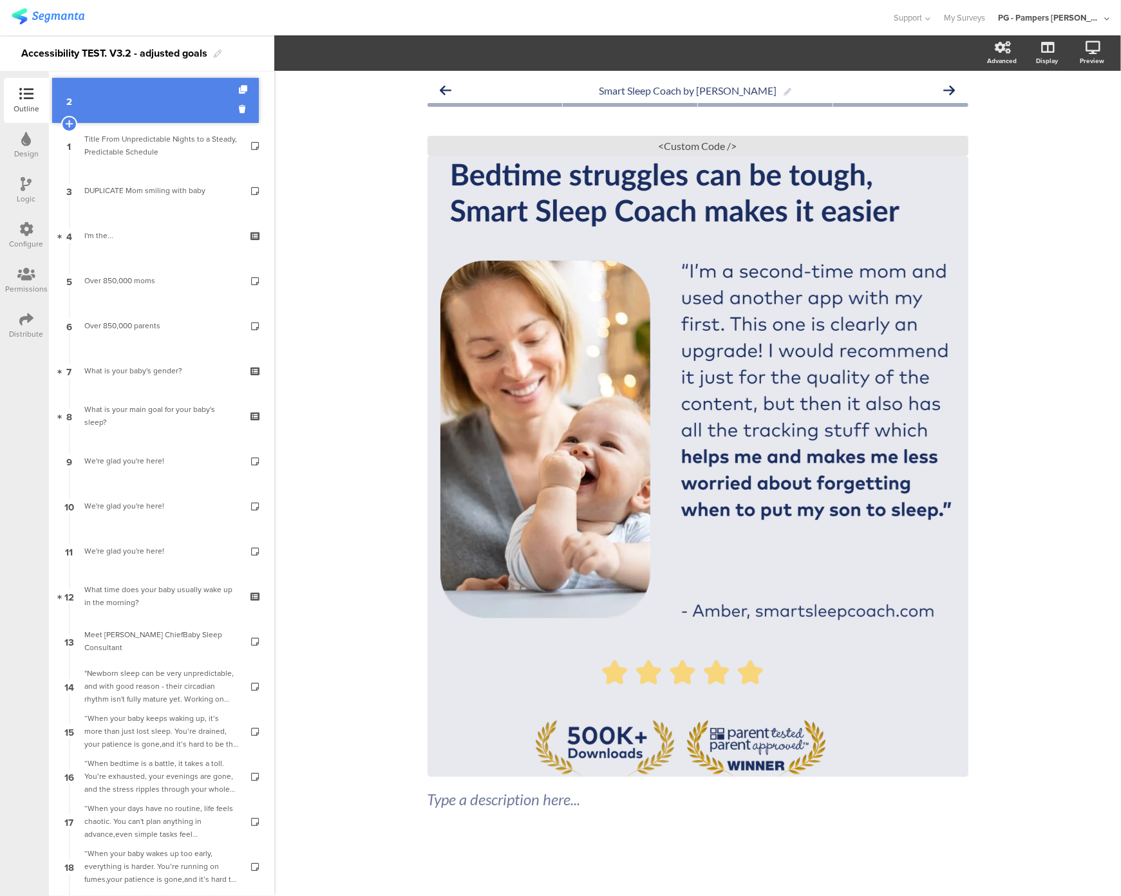
drag, startPoint x: 113, startPoint y: 140, endPoint x: 108, endPoint y: 92, distance: 47.9
click at [652, 141] on div "<Custom Code />" at bounding box center [698, 146] width 541 height 20
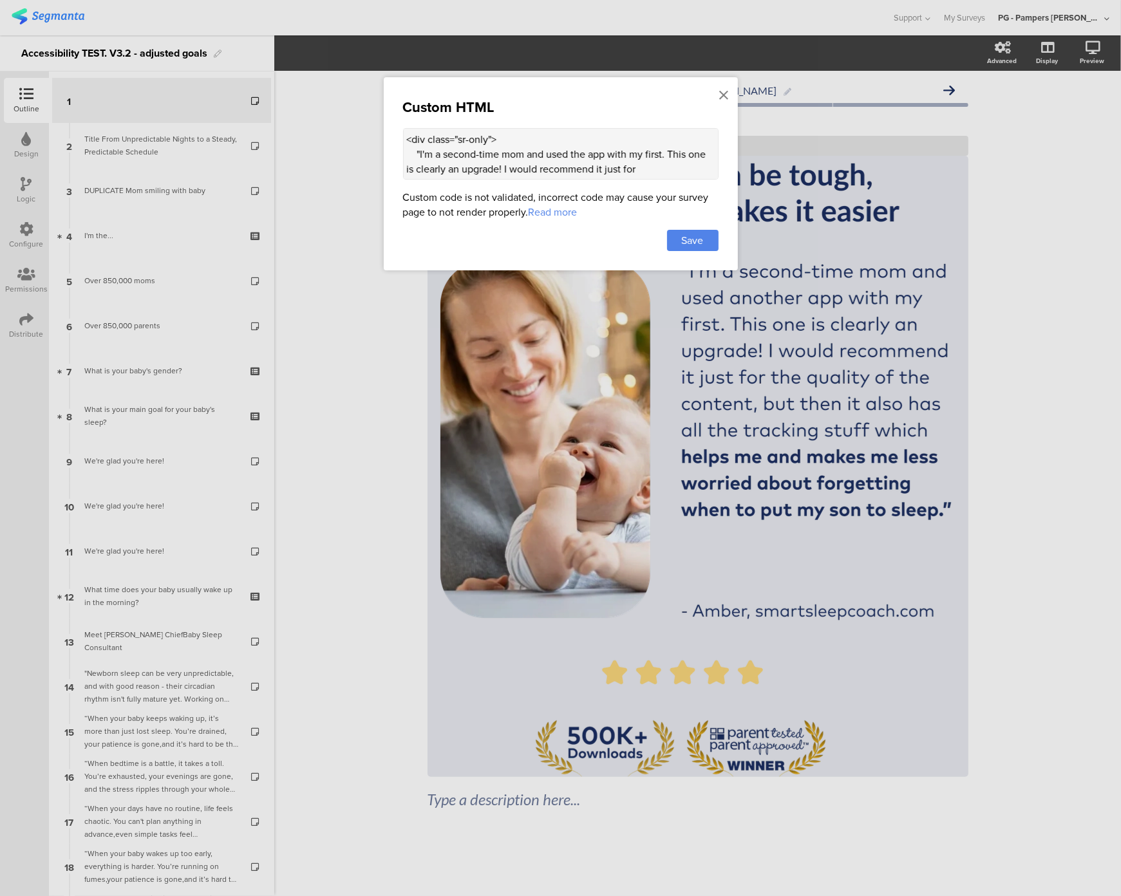
click at [516, 169] on textarea "<div class="sr-only"> "I'm a second-time mom and used the app with my first. Th…" at bounding box center [561, 154] width 316 height 52
paste textarea "console.log("xxx") setTimeout(() => { console.log("xxxx") const altTextEl = doc…"
type textarea "<div class="sr-only"> "I'm a second-time mom and used the app with my first. Th…"
click at [684, 234] on span "Save" at bounding box center [693, 240] width 22 height 15
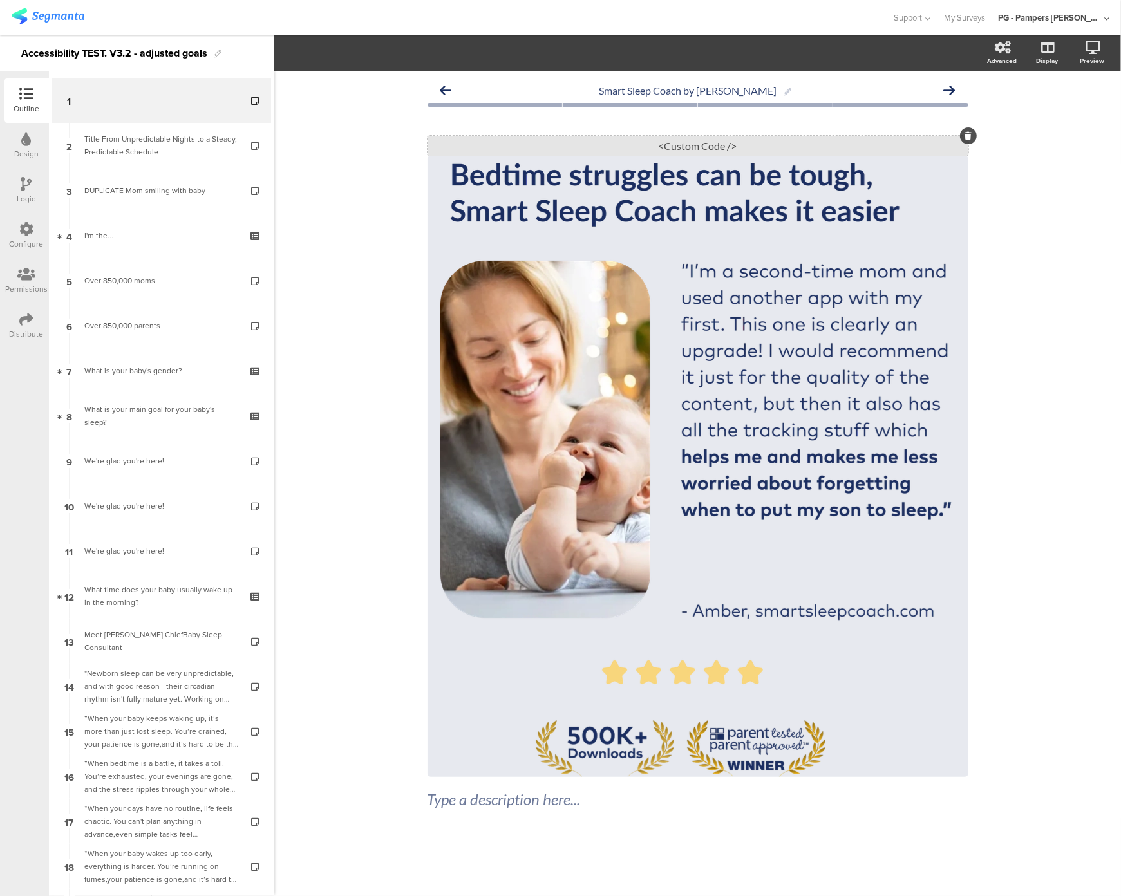
click at [649, 148] on div "<Custom Code />" at bounding box center [698, 146] width 541 height 20
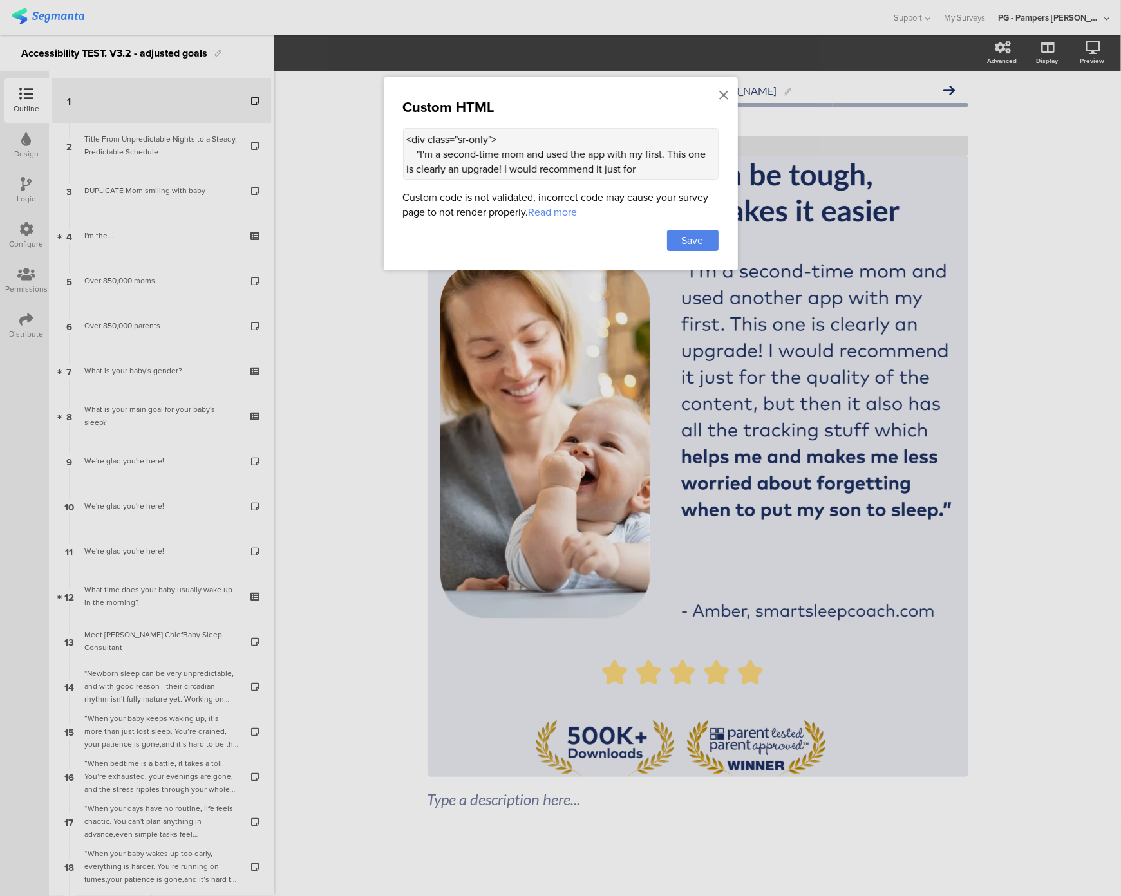
click at [499, 155] on textarea "<div class="sr-only"> "I'm a second-time mom and used the app with my first. Th…" at bounding box center [561, 154] width 316 height 52
paste textarea "ggg") const altTextEl = document.querySelector(".sr-only.alt-text"); if (!altTe…"
type textarea "<div class="sr-only"> "I'm a second-time mom and used the app with my first. Th…"
click at [690, 245] on span "Save" at bounding box center [693, 240] width 22 height 15
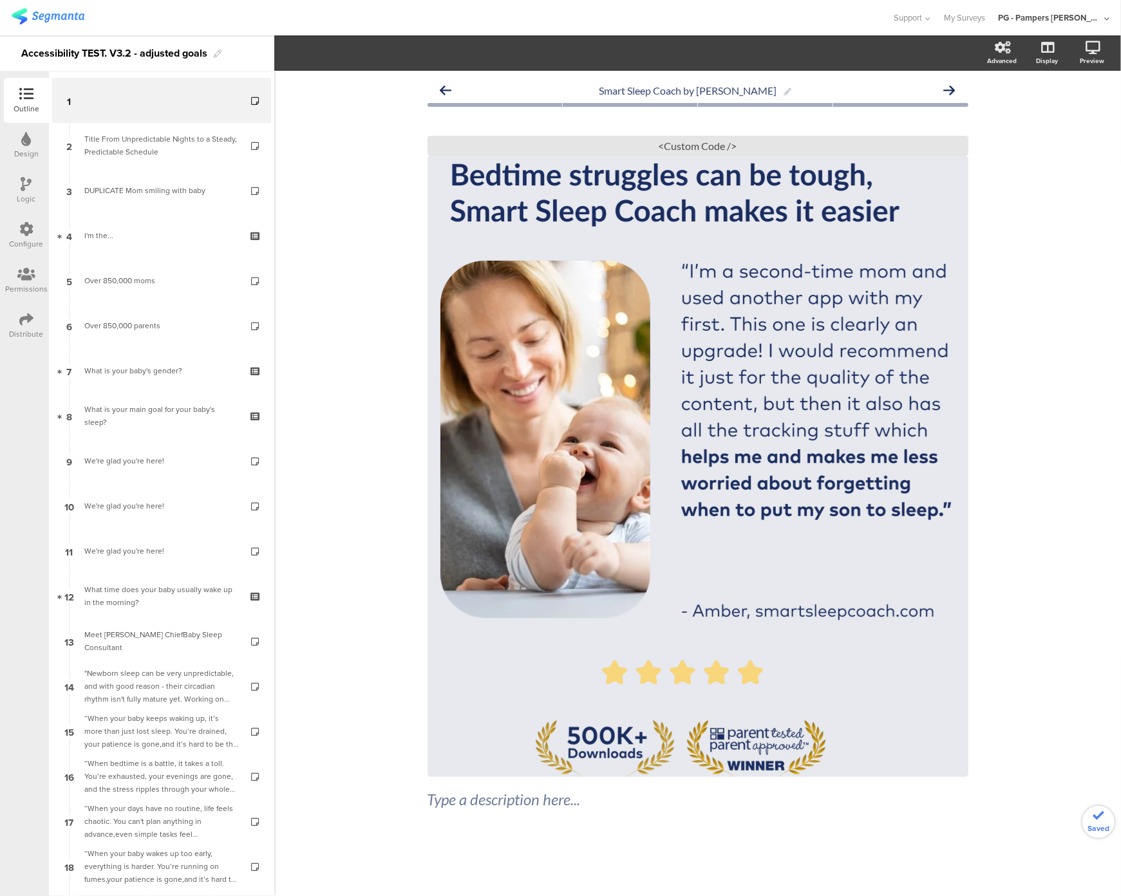
click at [395, 253] on div "Smart Sleep Coach by Pampers Type a description here... / <Custom Code />" at bounding box center [697, 484] width 847 height 826
click at [299, 287] on div "Smart Sleep Coach by Pampers Type a description here... / <Custom Code />" at bounding box center [697, 484] width 847 height 826
